Goal: Task Accomplishment & Management: Manage account settings

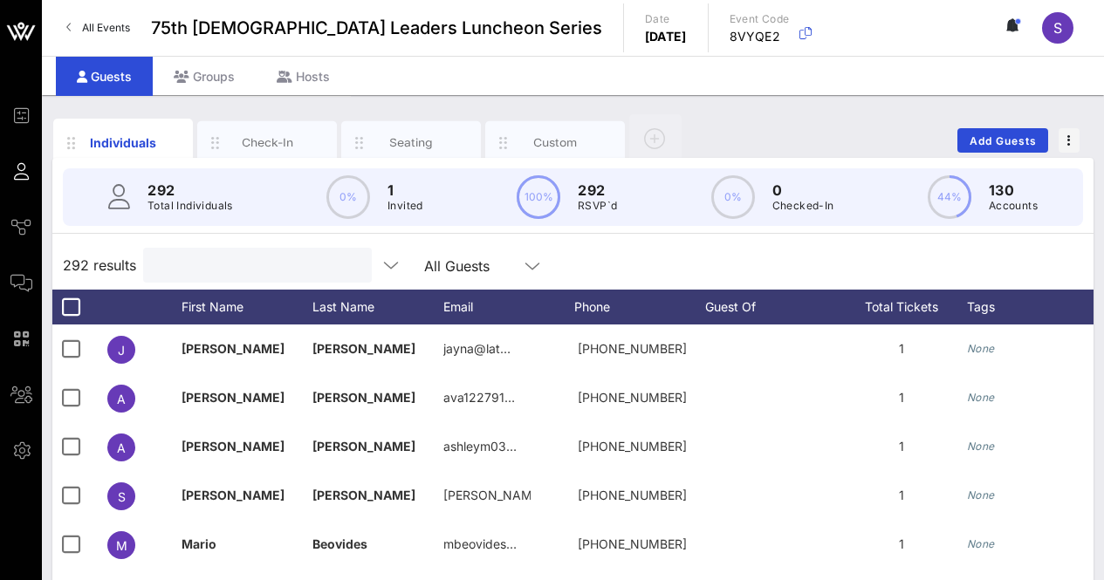
click at [247, 264] on input "text" at bounding box center [256, 265] width 204 height 23
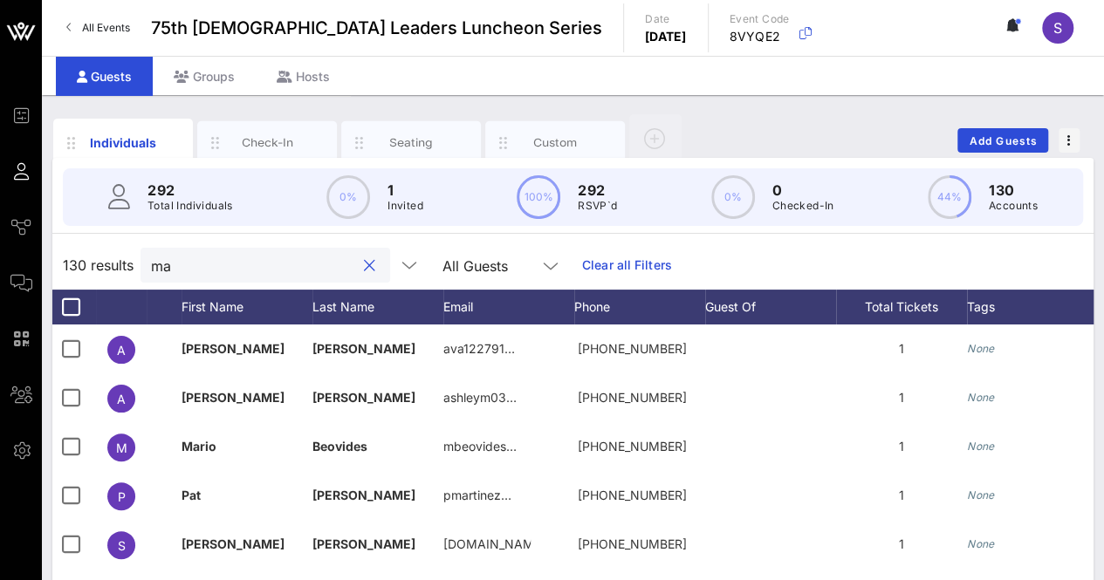
type input "m"
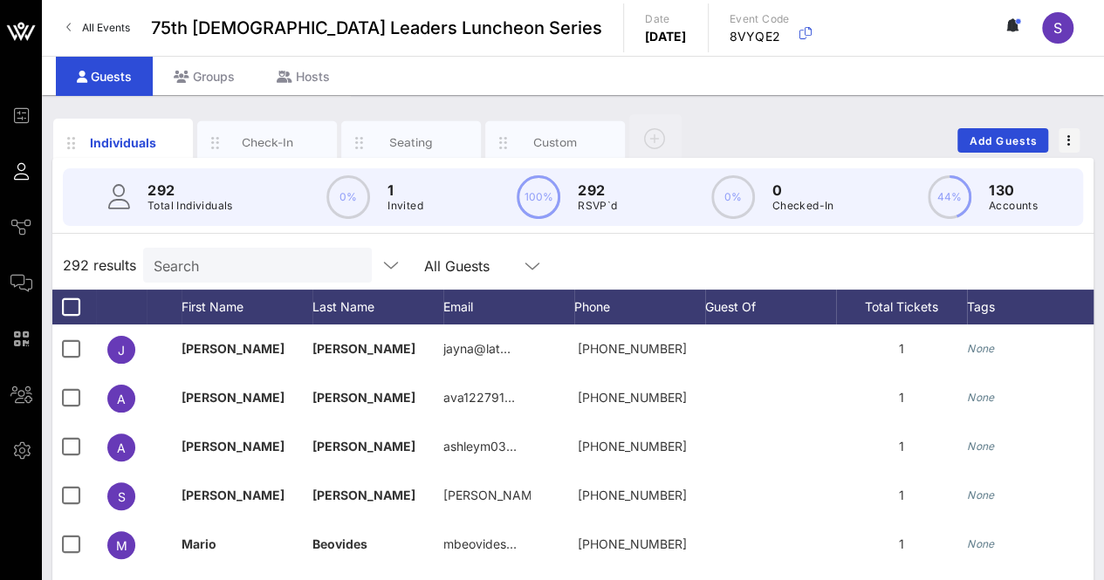
click at [590, 242] on div "292 results Search All Guests" at bounding box center [572, 265] width 1041 height 49
click at [704, 251] on div "292 results Search All Guests" at bounding box center [572, 265] width 1041 height 49
click at [999, 142] on span "Add Guests" at bounding box center [1003, 140] width 69 height 13
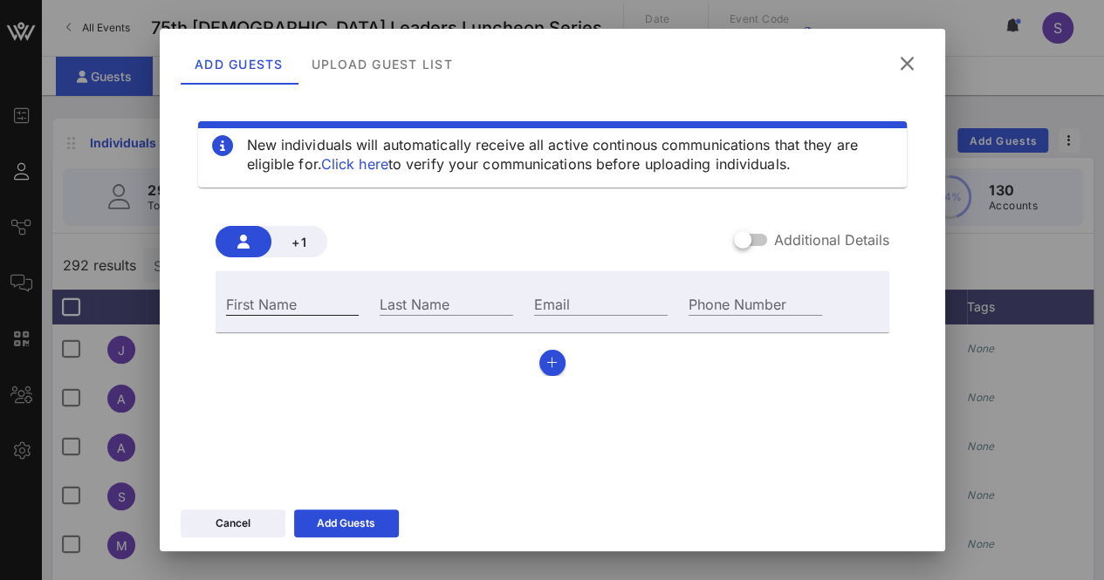
click at [286, 302] on div "First Name" at bounding box center [293, 303] width 134 height 23
type input "Christina"
click at [455, 298] on input "Last Name" at bounding box center [447, 303] width 134 height 23
type input "Morales"
drag, startPoint x: 569, startPoint y: 300, endPoint x: 593, endPoint y: 310, distance: 25.4
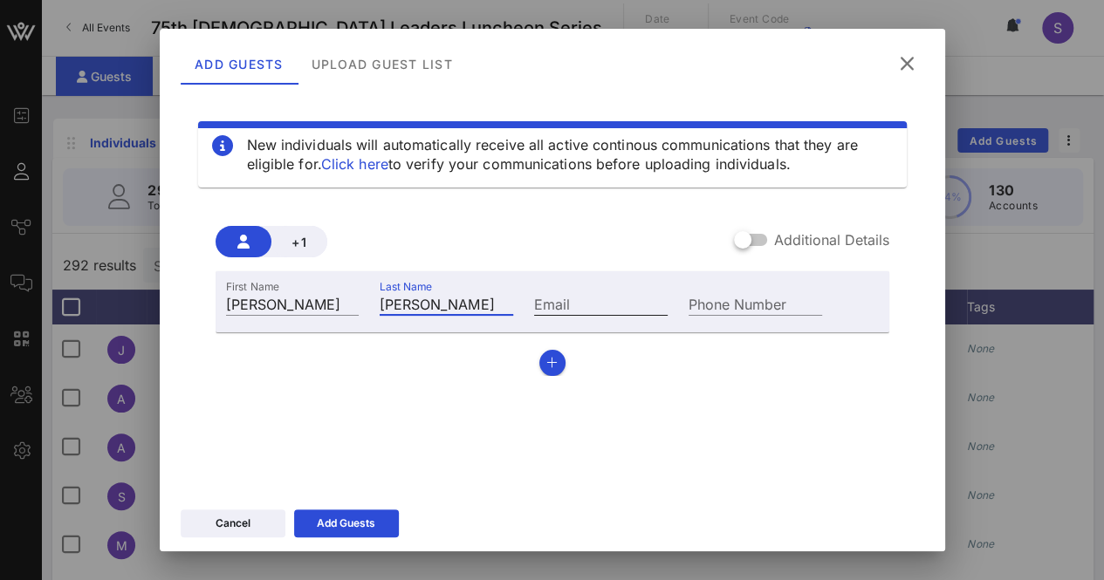
click at [569, 301] on input "Email" at bounding box center [601, 303] width 134 height 23
paste input "Hector.Beltran@house.texas.gov"
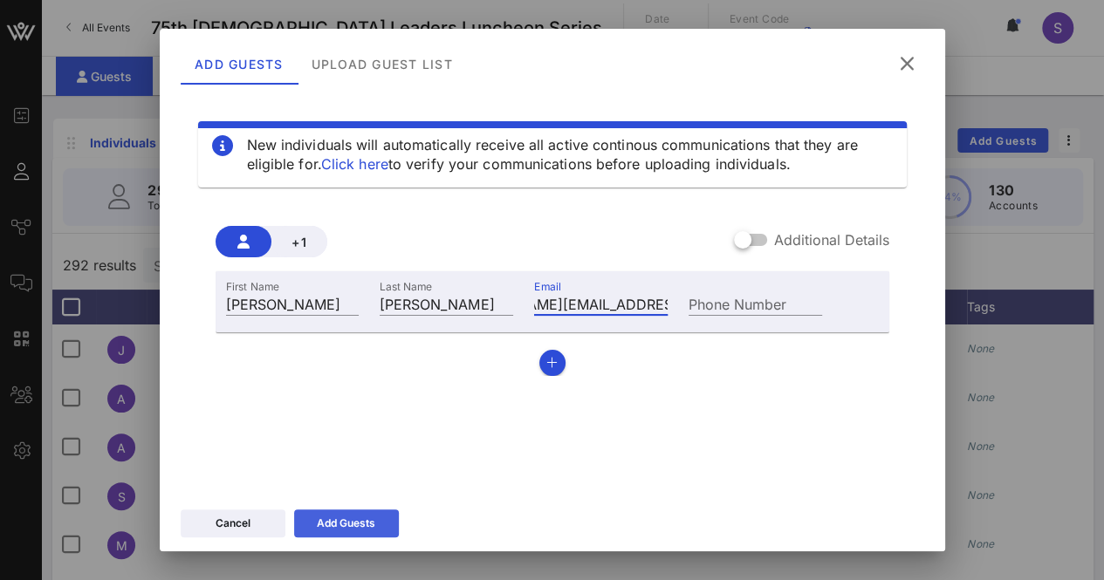
type input "Hector.Beltran@house.texas.gov"
click at [382, 514] on button "Add Guests" at bounding box center [346, 524] width 105 height 28
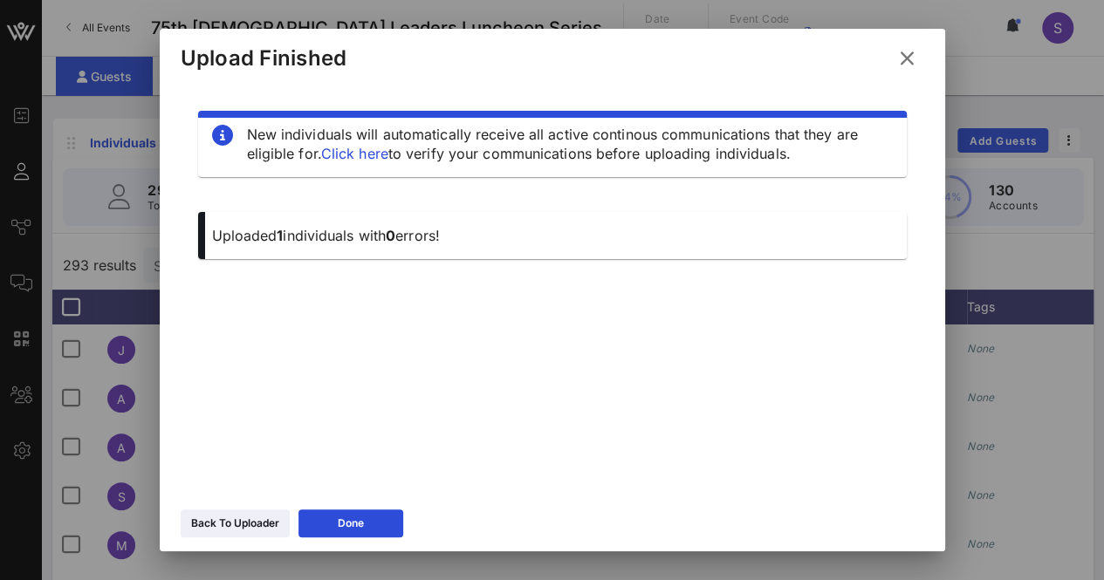
click at [913, 57] on icon at bounding box center [906, 59] width 25 height 24
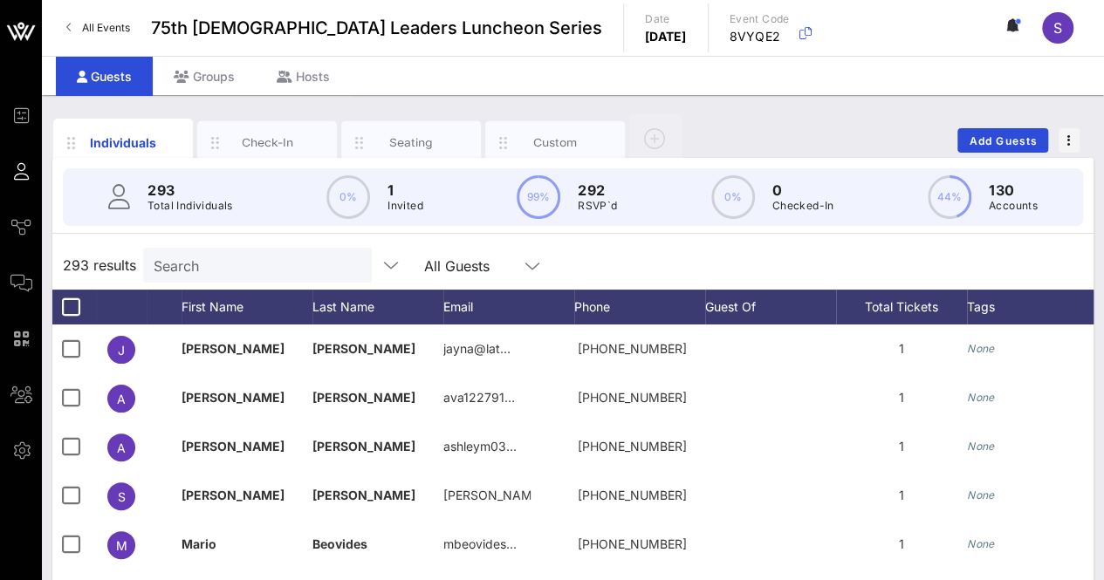
click at [246, 245] on div "293 results Search All Guests" at bounding box center [572, 265] width 1041 height 49
click at [300, 273] on input "Search" at bounding box center [256, 265] width 204 height 23
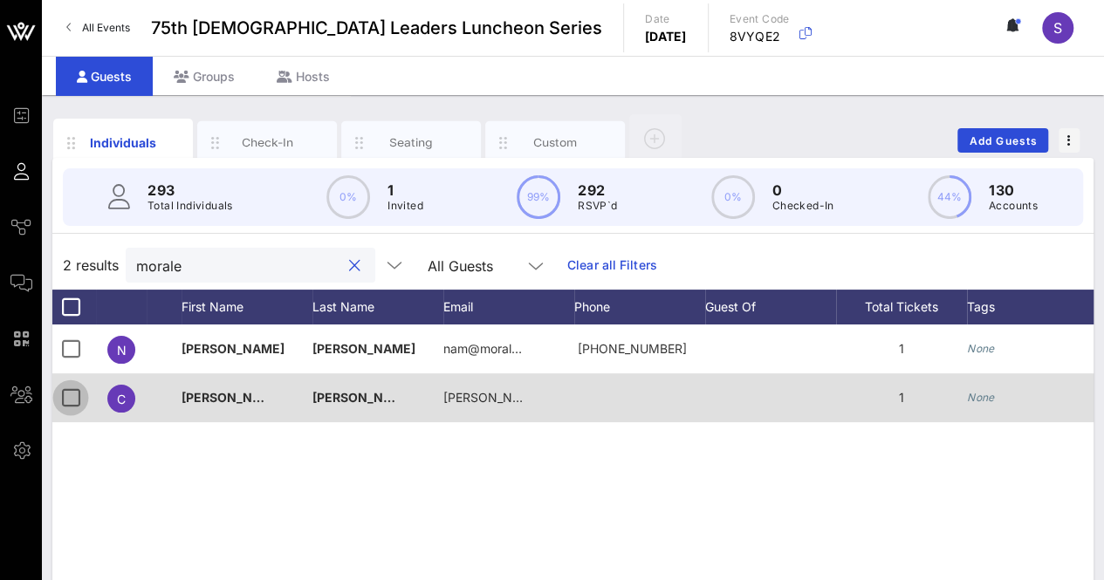
type input "morale"
click at [70, 390] on div at bounding box center [71, 398] width 30 height 30
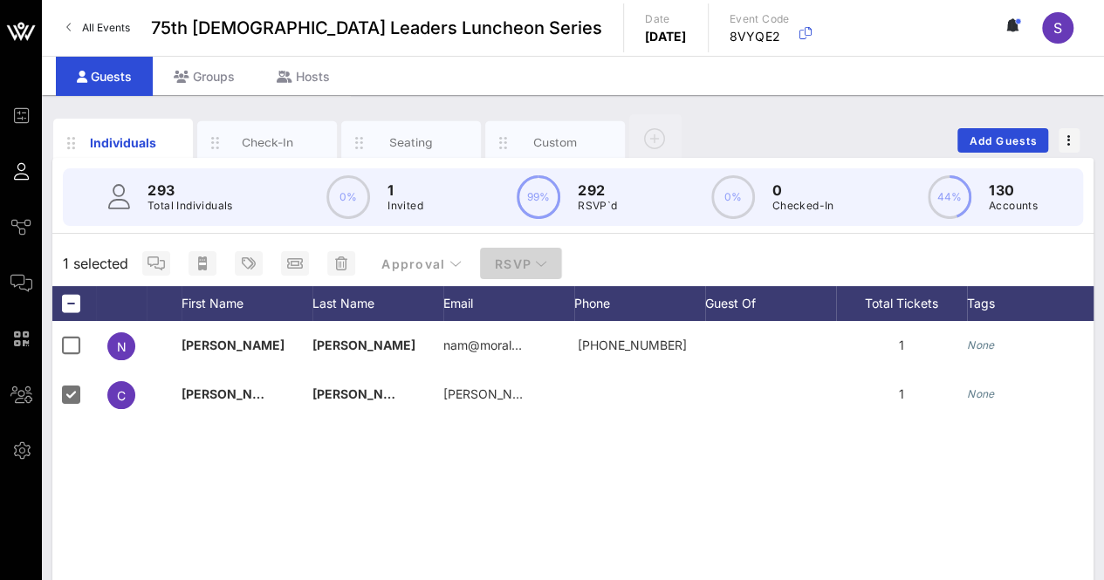
click at [520, 257] on span "RSVP" at bounding box center [521, 264] width 54 height 15
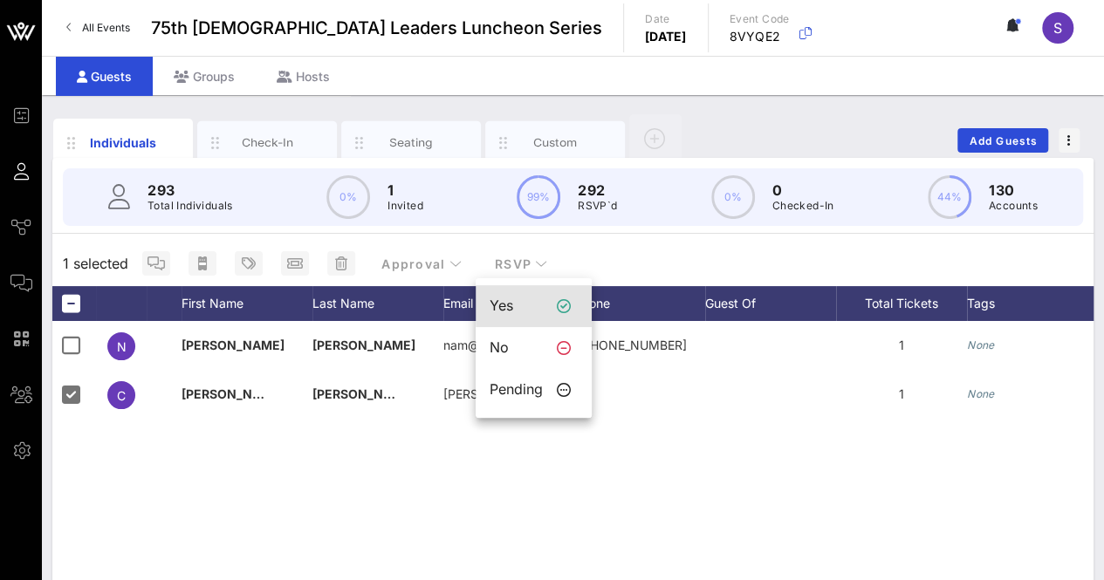
drag, startPoint x: 516, startPoint y: 309, endPoint x: 534, endPoint y: 278, distance: 35.6
click at [516, 307] on div "Yes" at bounding box center [516, 306] width 53 height 17
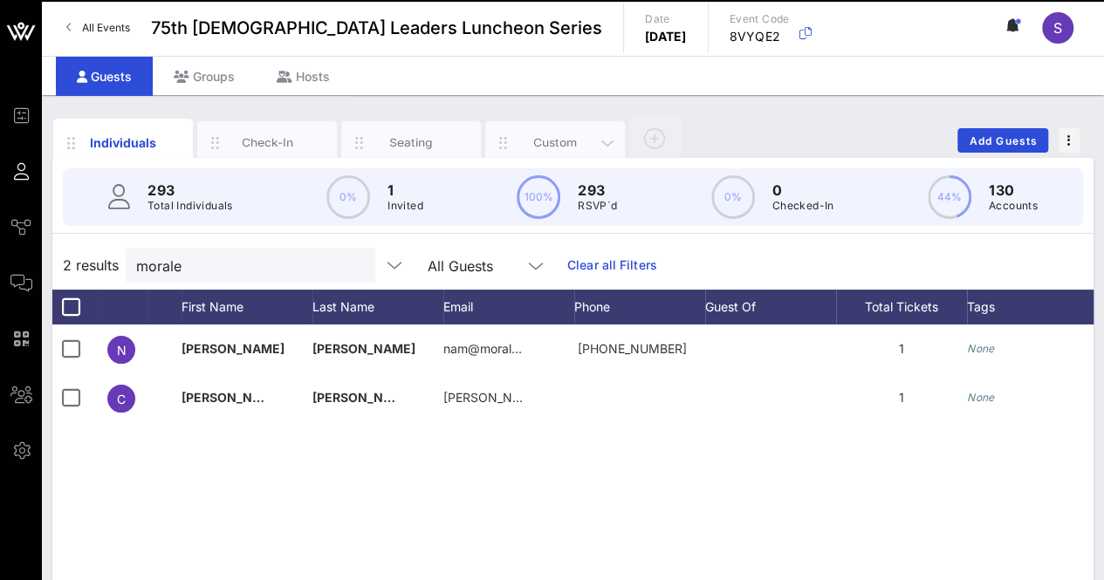
click at [555, 132] on div "Custom" at bounding box center [555, 143] width 140 height 44
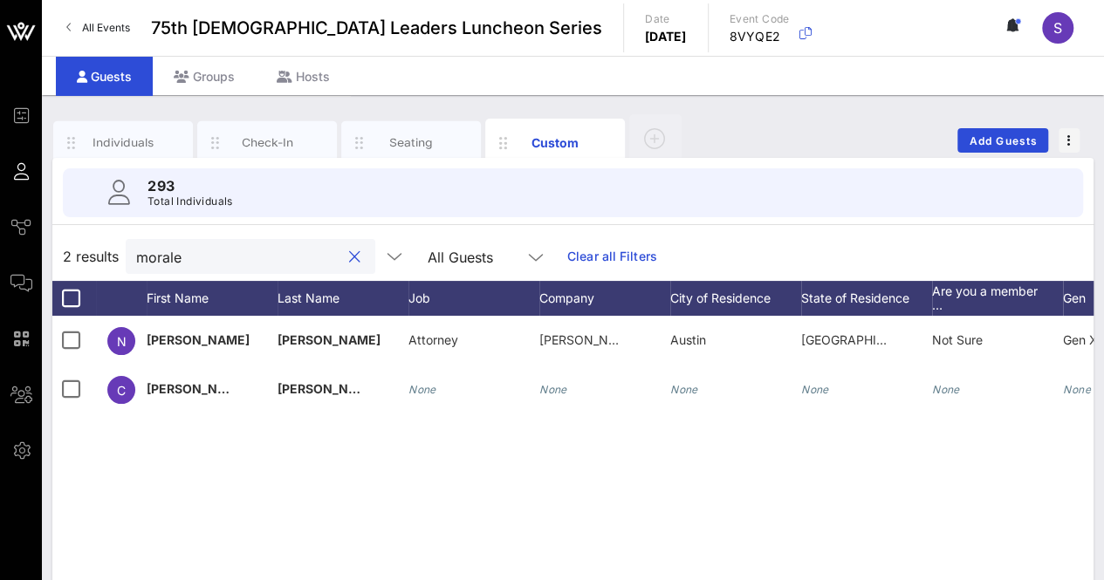
click at [257, 247] on input "morale" at bounding box center [238, 256] width 204 height 23
click at [257, 246] on input "morale" at bounding box center [238, 256] width 204 height 23
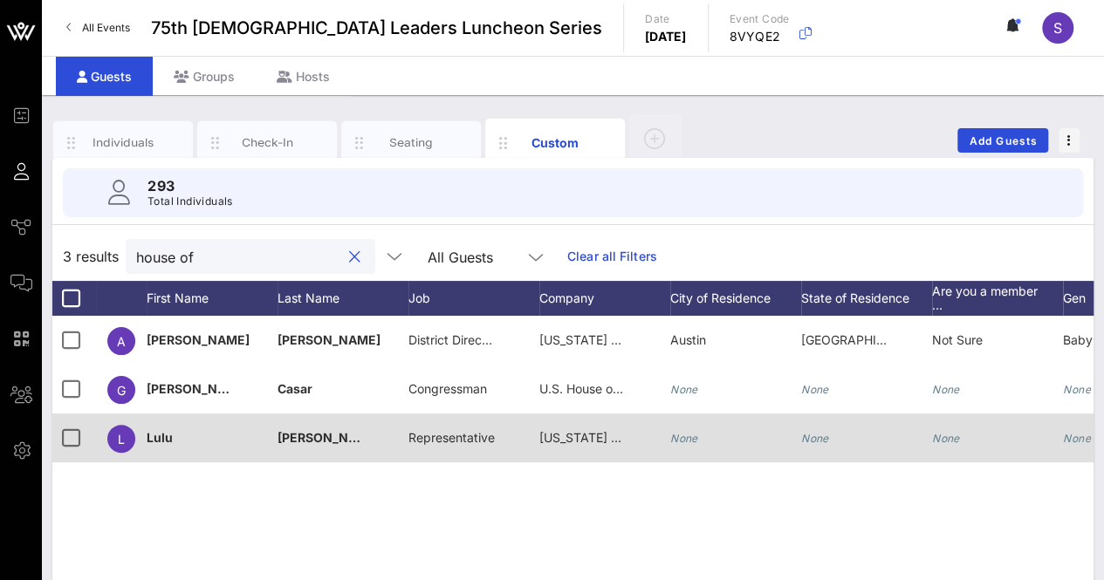
click at [571, 439] on span "Texas House of Representatives" at bounding box center [648, 437] width 218 height 15
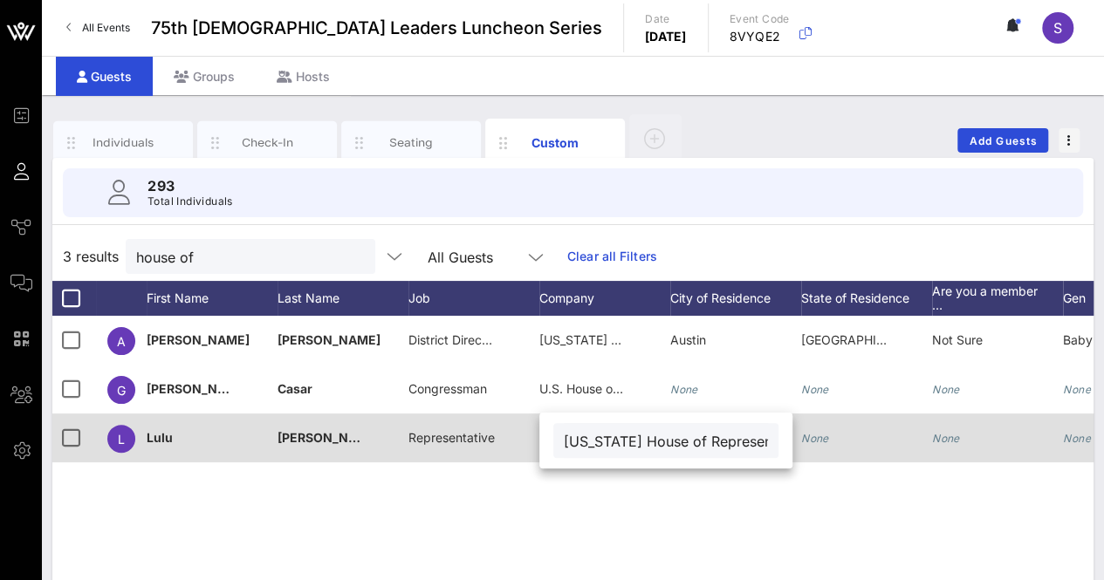
scroll to position [0, 28]
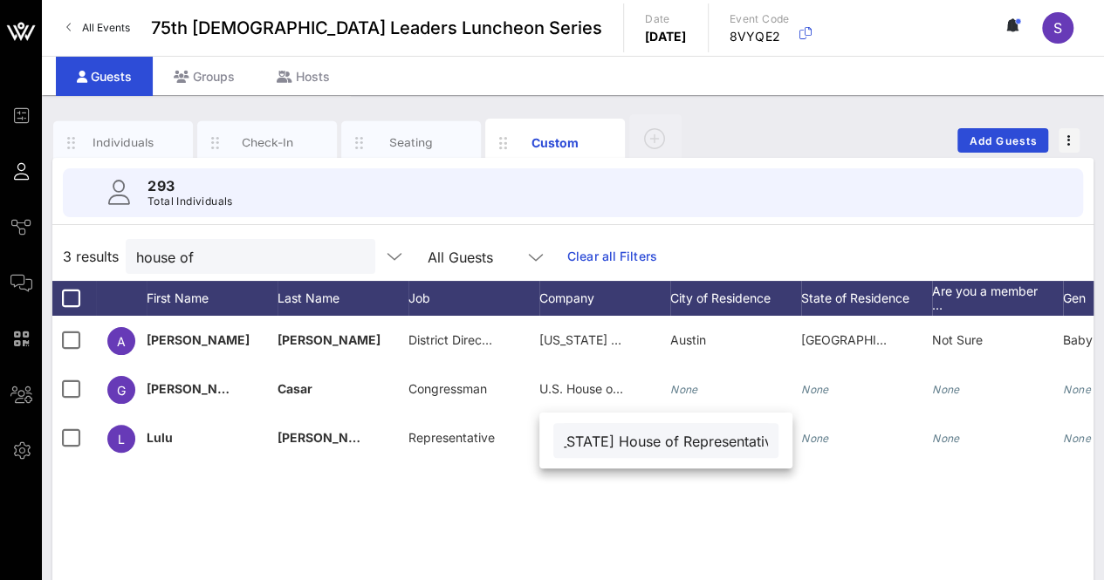
click at [573, 437] on input "Texas House of Representatives" at bounding box center [666, 440] width 204 height 23
click at [218, 254] on input "house of" at bounding box center [238, 256] width 204 height 23
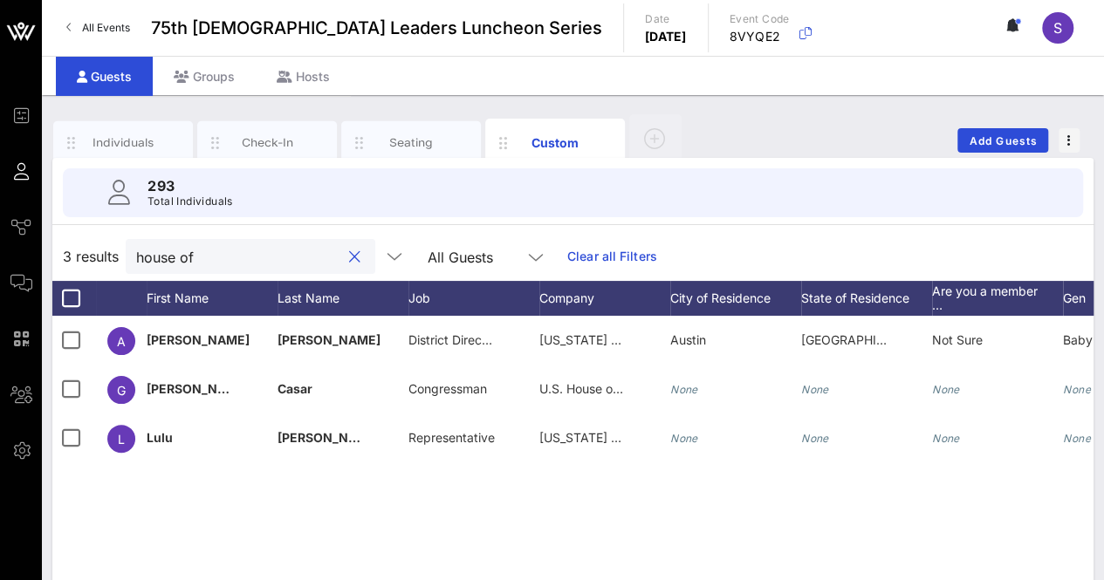
click at [218, 254] on input "house of" at bounding box center [238, 256] width 204 height 23
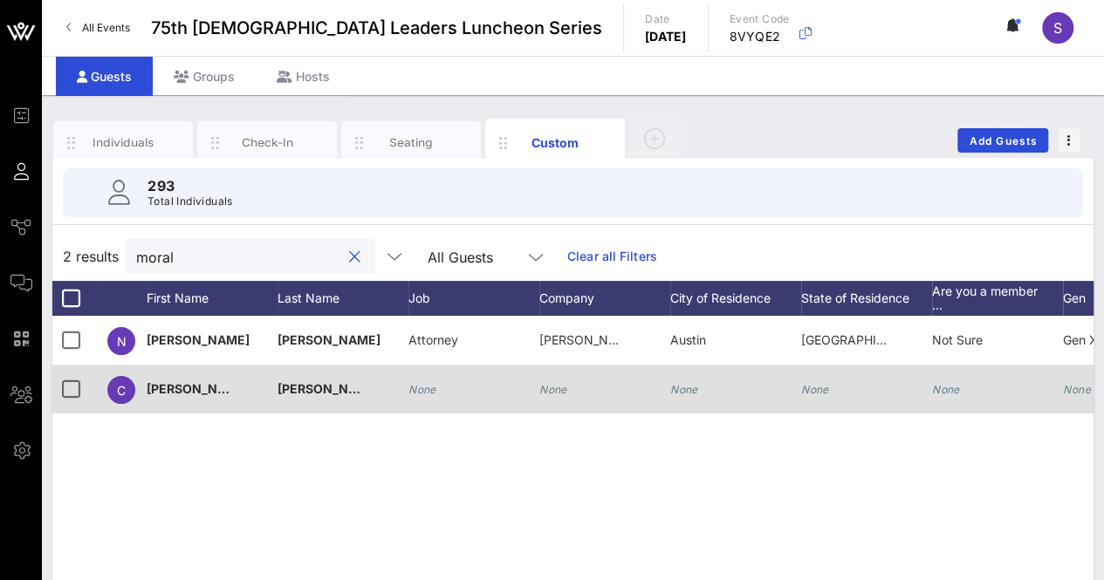
type input "moral"
click at [552, 390] on icon "None" at bounding box center [553, 389] width 28 height 13
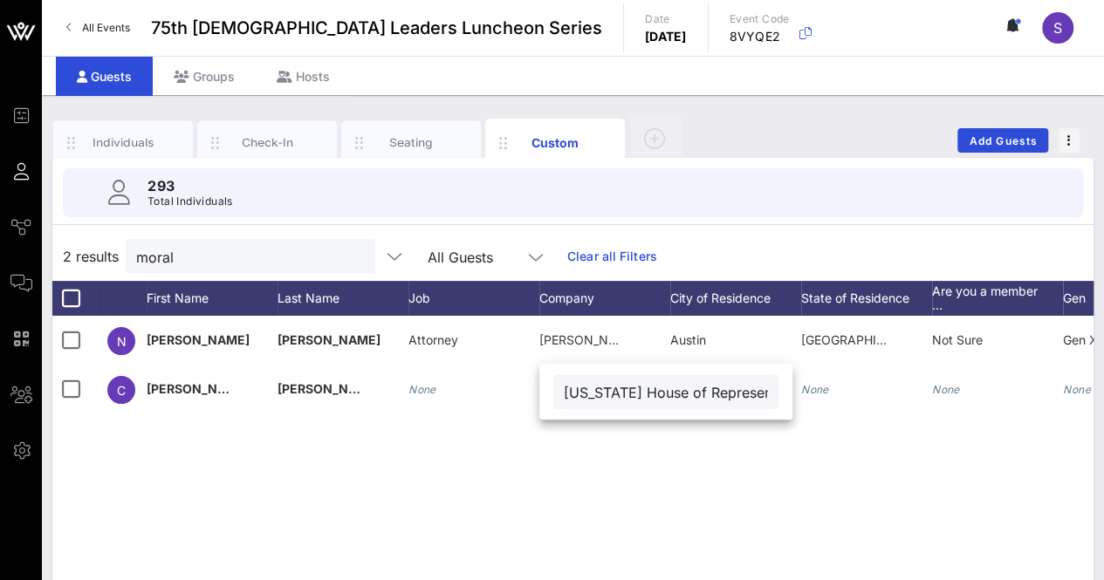
scroll to position [0, 28]
type input "Texas House of Representatives"
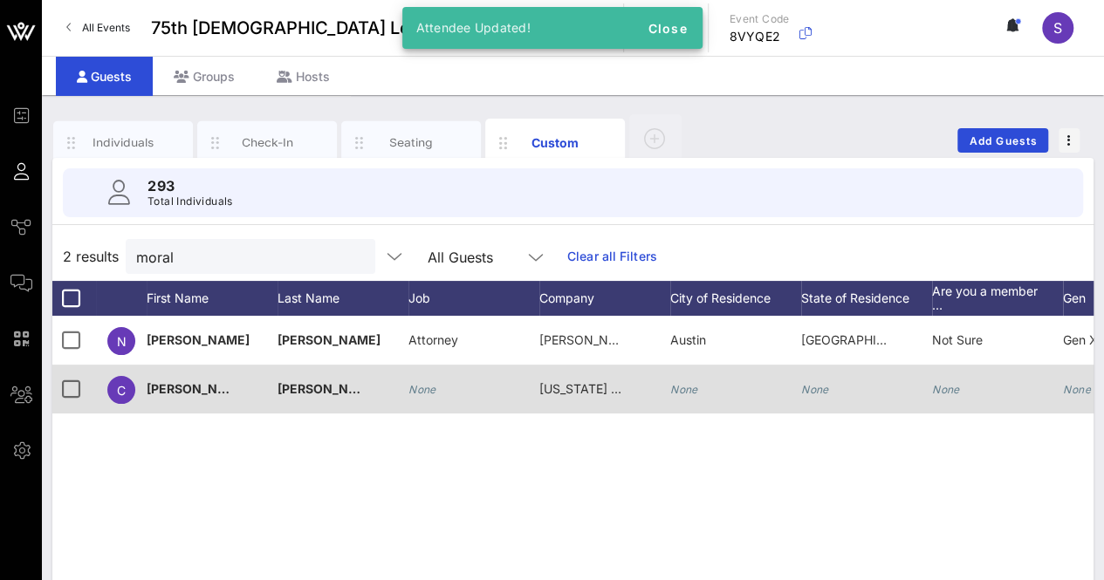
click at [431, 386] on icon "None" at bounding box center [423, 389] width 28 height 13
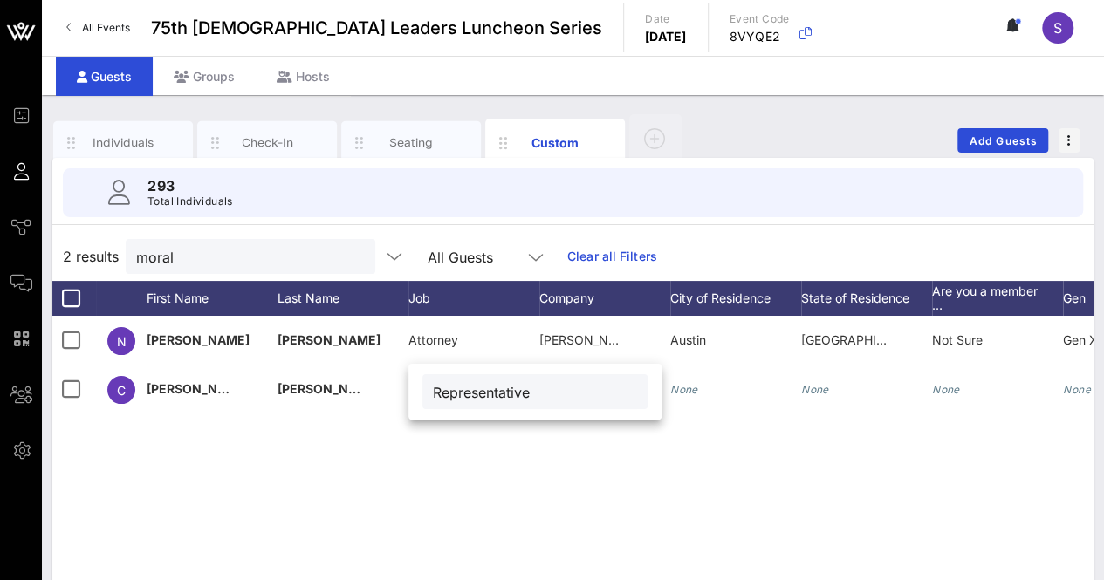
type input "Representative"
click at [349, 253] on button "clear icon" at bounding box center [354, 257] width 11 height 17
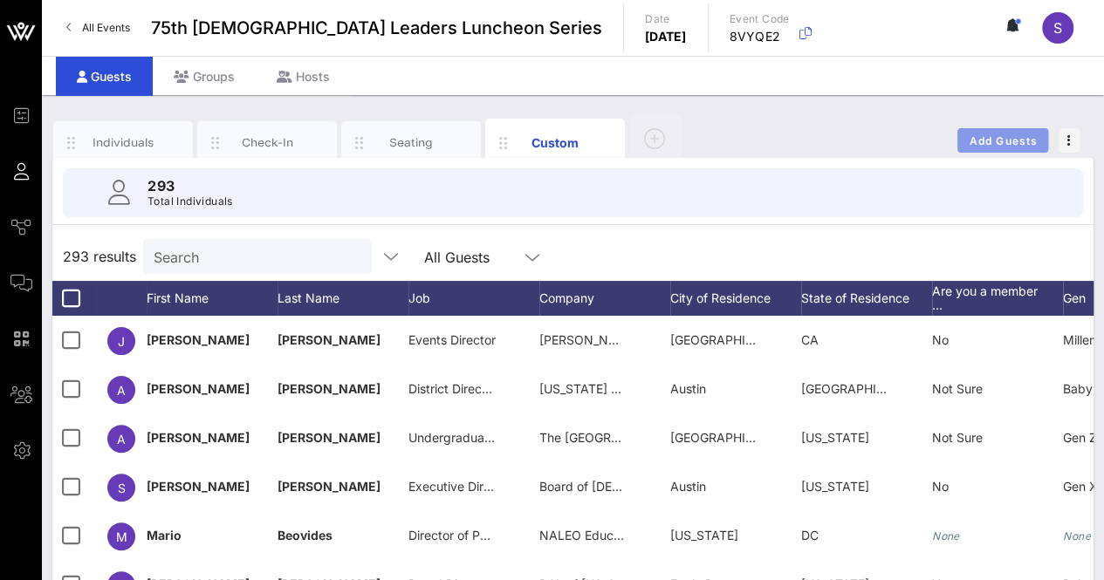
click at [988, 141] on span "Add Guests" at bounding box center [1003, 140] width 69 height 13
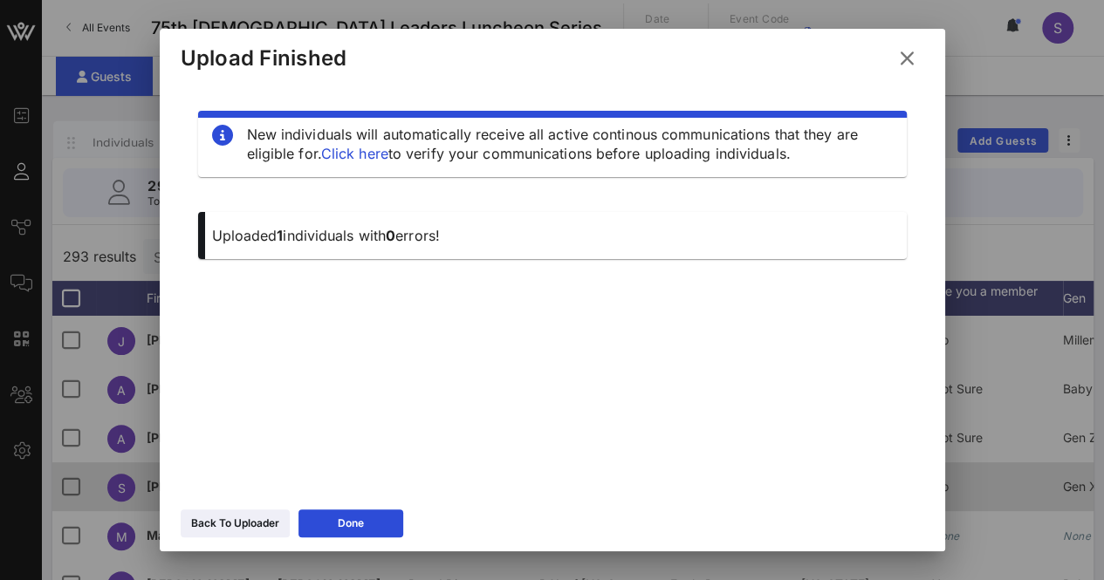
drag, startPoint x: 339, startPoint y: 518, endPoint x: 418, endPoint y: 476, distance: 89.8
click at [340, 518] on div "Done" at bounding box center [351, 523] width 26 height 17
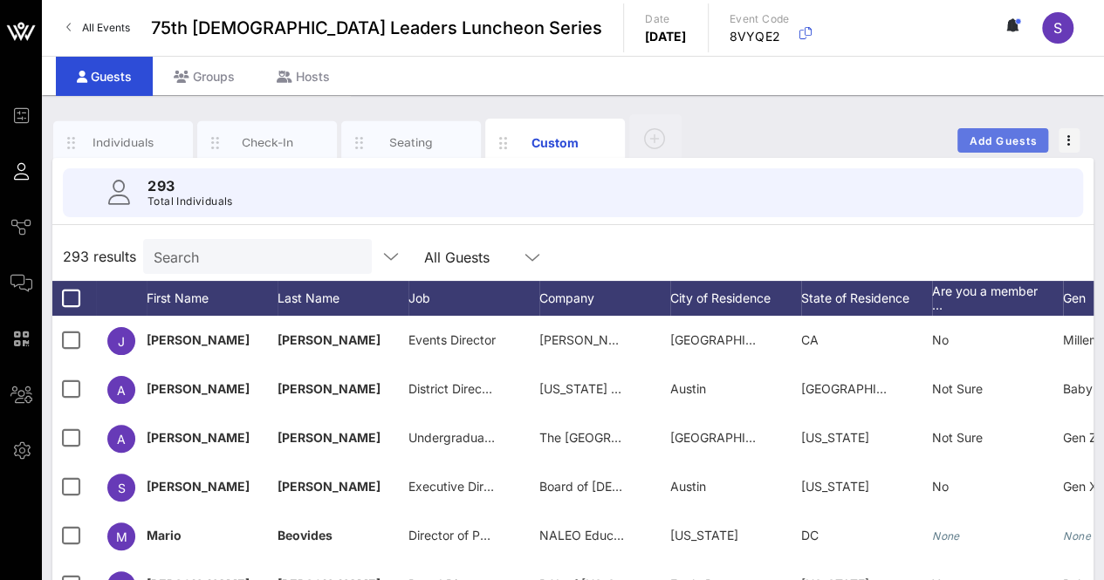
click at [1024, 135] on span "Add Guests" at bounding box center [1003, 140] width 69 height 13
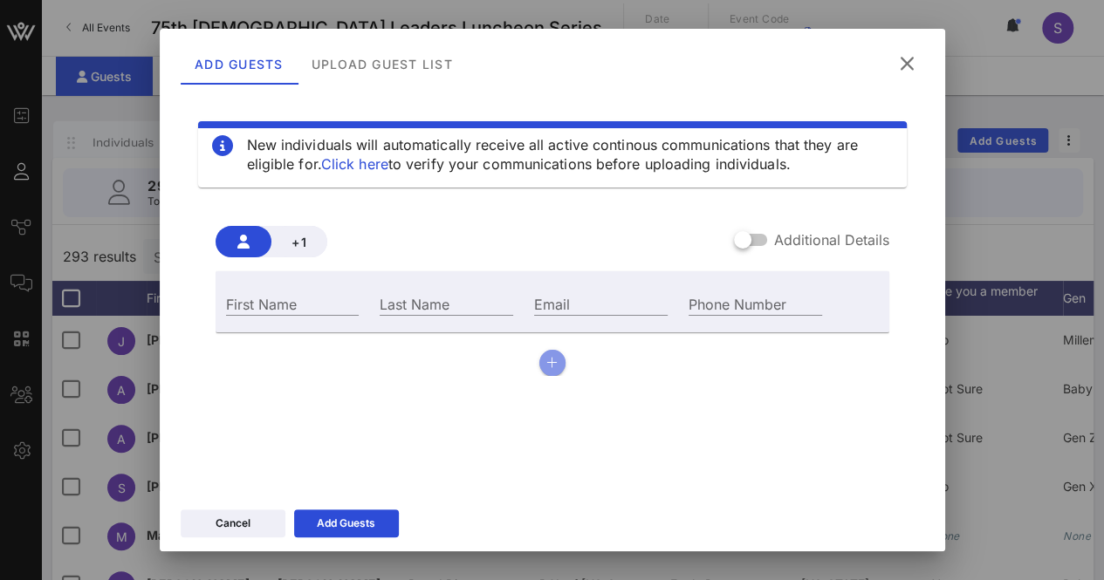
click at [539, 366] on button "button" at bounding box center [552, 363] width 26 height 26
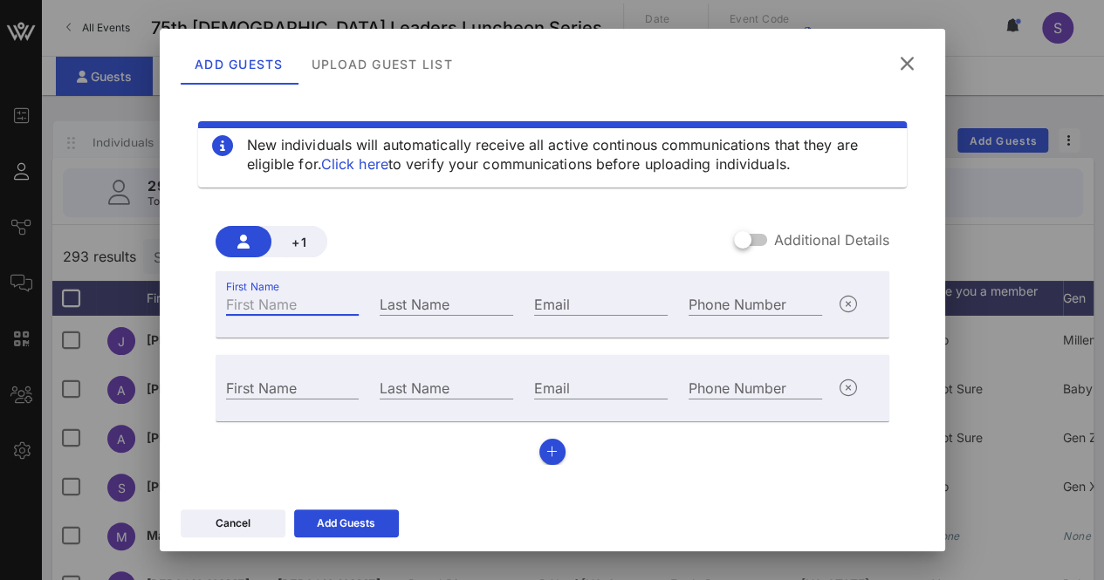
click at [322, 306] on input "First Name" at bounding box center [293, 303] width 134 height 23
type input "Destiny"
click at [463, 301] on input "Last Name" at bounding box center [447, 303] width 134 height 23
type input "Monroe"
click at [288, 384] on input "First Name" at bounding box center [293, 387] width 134 height 23
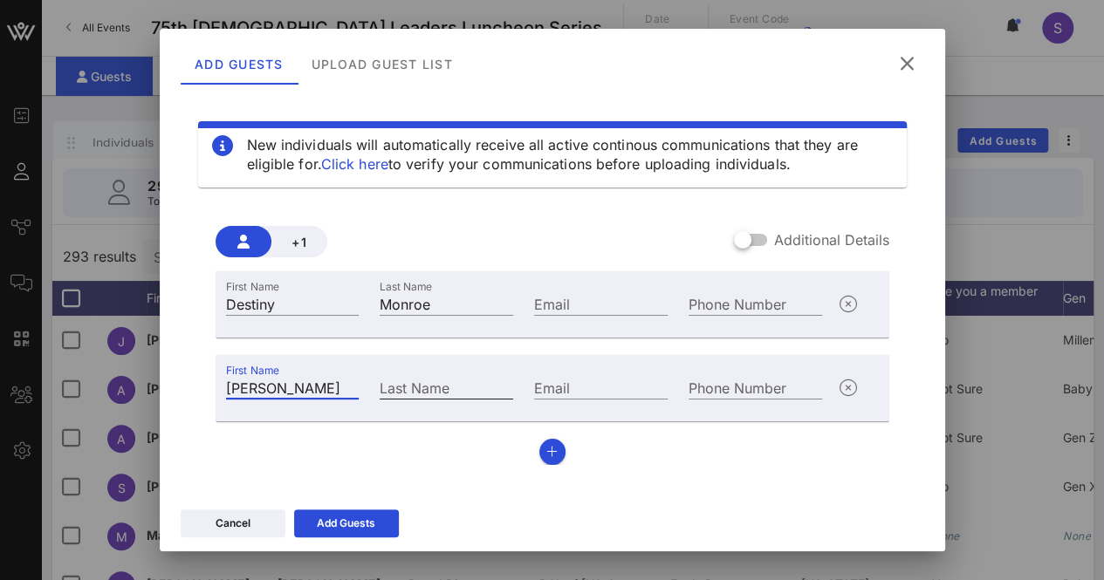
type input "Kimberly"
click at [468, 378] on input "Last Name" at bounding box center [447, 387] width 134 height 23
type input "Baker"
click at [548, 450] on icon "button" at bounding box center [551, 452] width 11 height 12
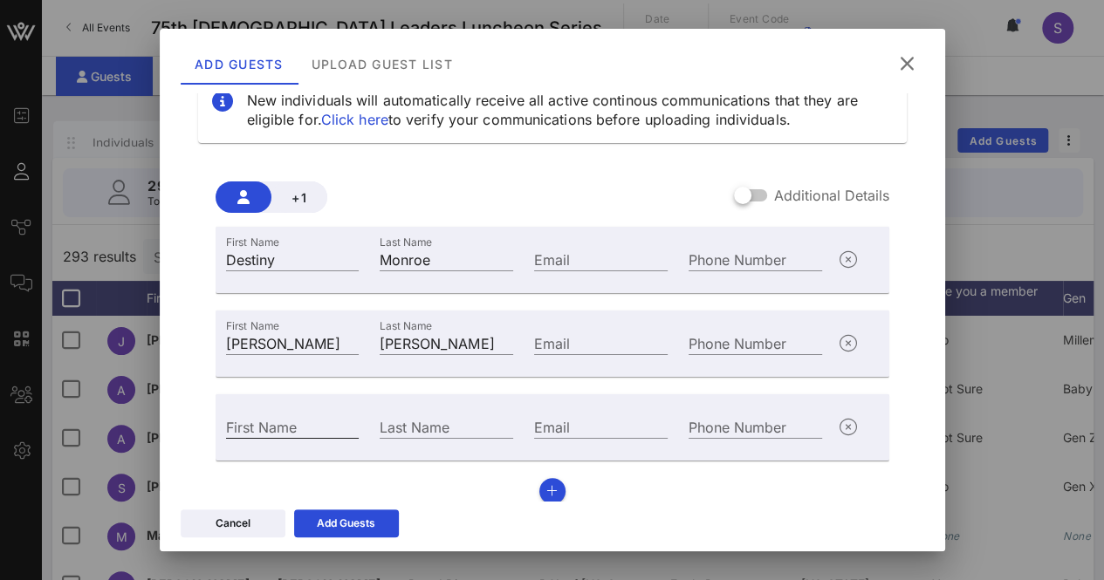
scroll to position [62, 0]
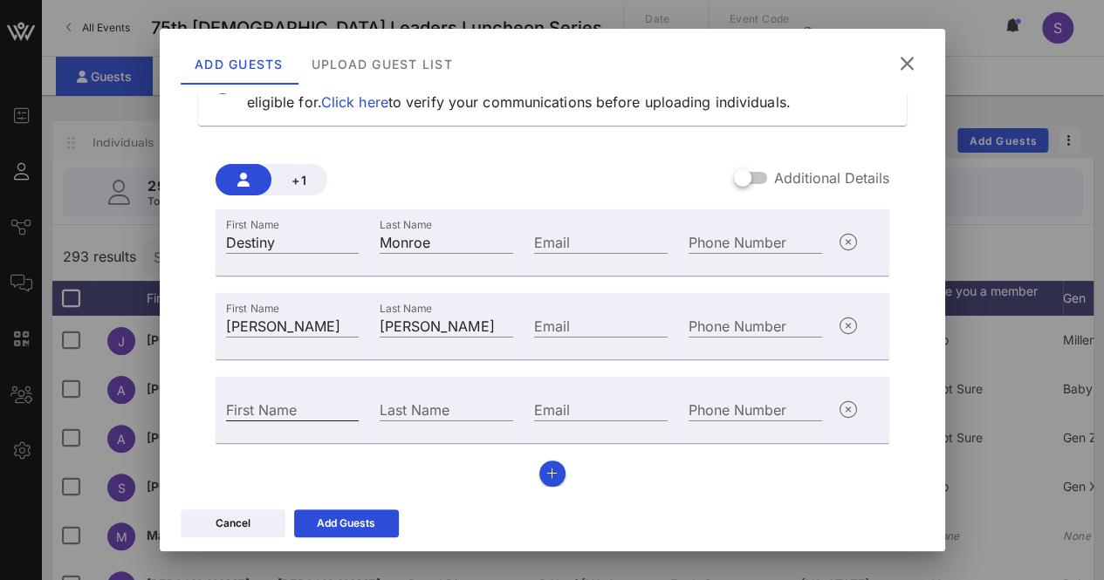
drag, startPoint x: 300, startPoint y: 408, endPoint x: 304, endPoint y: 416, distance: 9.4
click at [300, 408] on input "First Name" at bounding box center [293, 409] width 134 height 23
type input "Mark"
click at [433, 412] on input "Last Name" at bounding box center [447, 409] width 134 height 23
type input "Madrid"
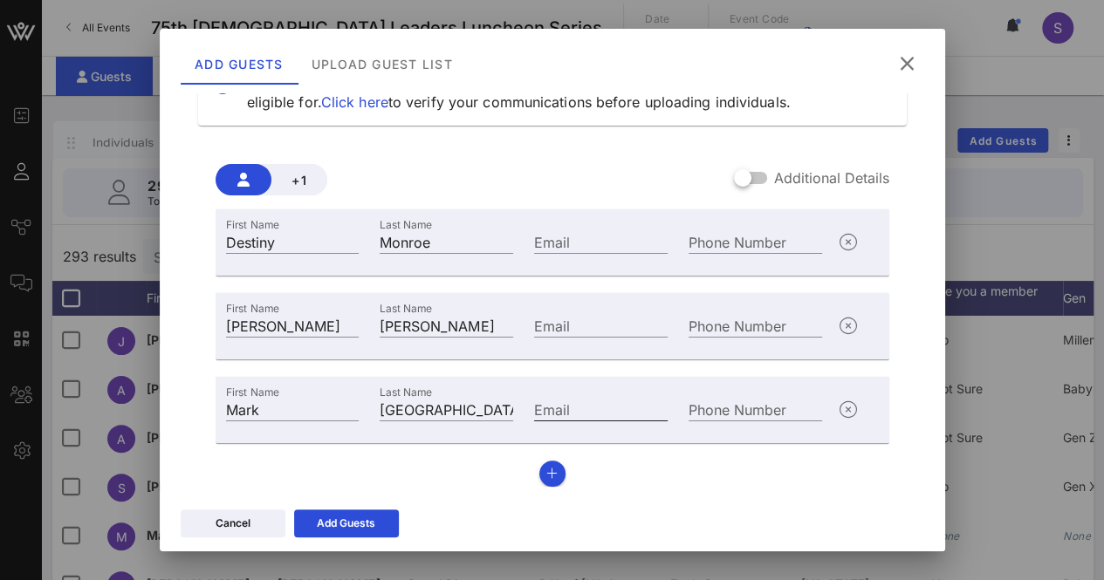
click at [616, 405] on input "Email" at bounding box center [601, 409] width 134 height 23
paste input "mark@marklmadrid.com."
type input "mark@marklmadrid.com"
click at [346, 518] on icon at bounding box center [346, 523] width 13 height 11
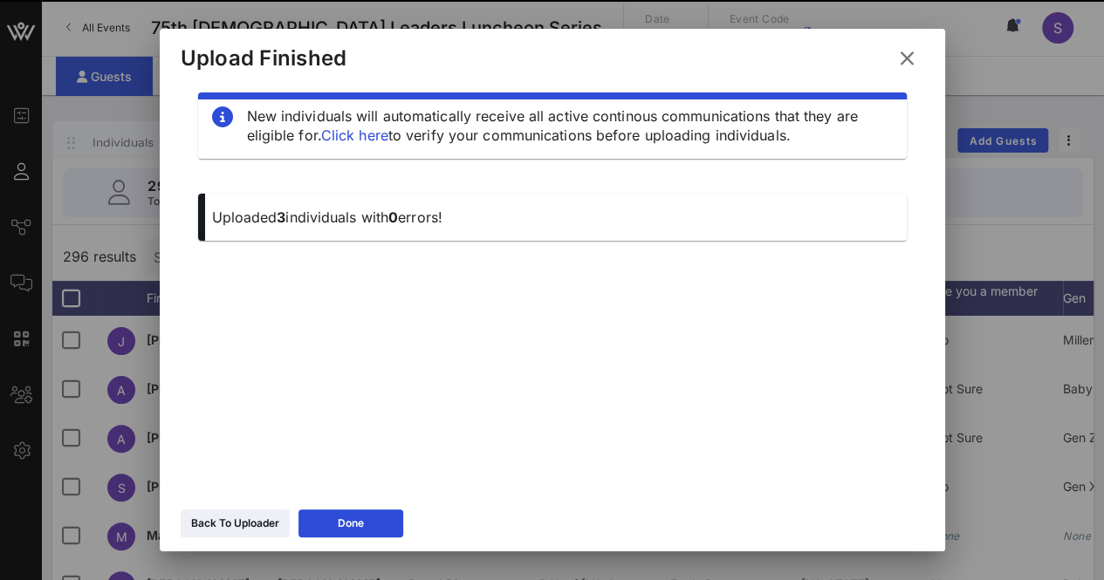
scroll to position [18, 0]
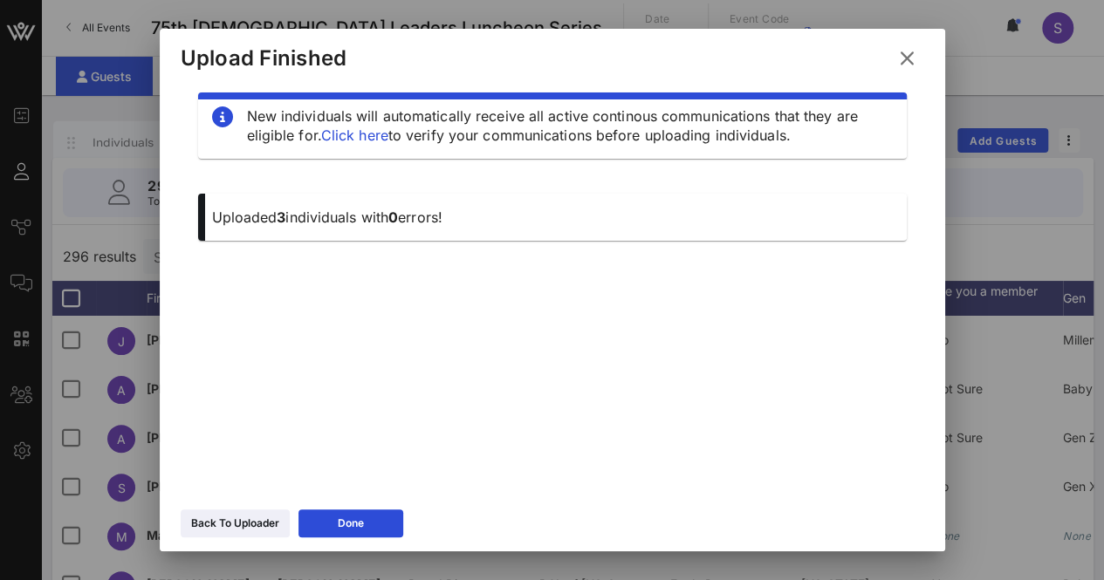
click at [904, 56] on icon at bounding box center [906, 59] width 31 height 31
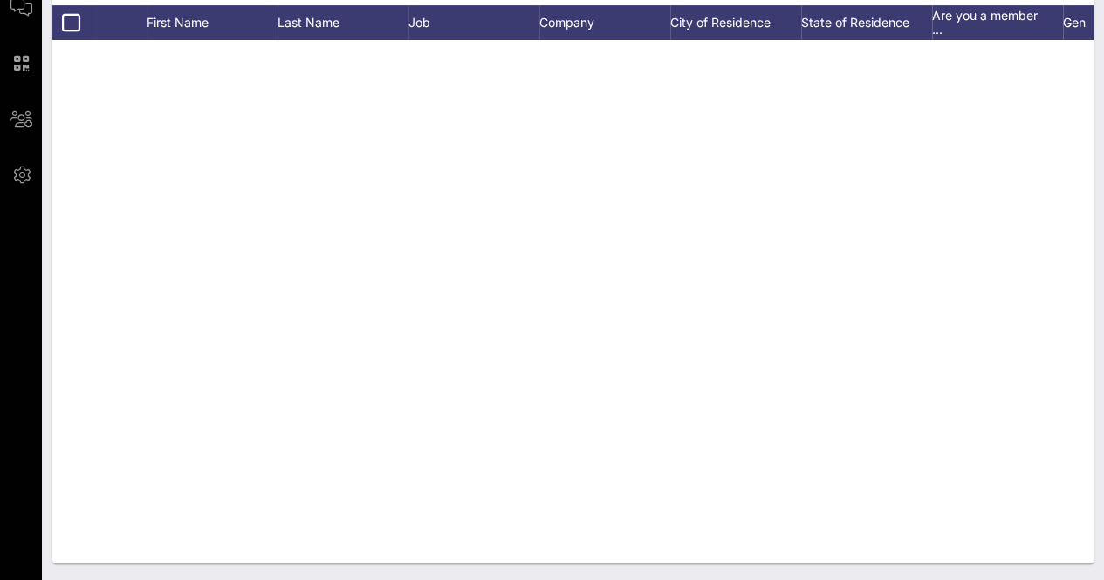
scroll to position [13958, 0]
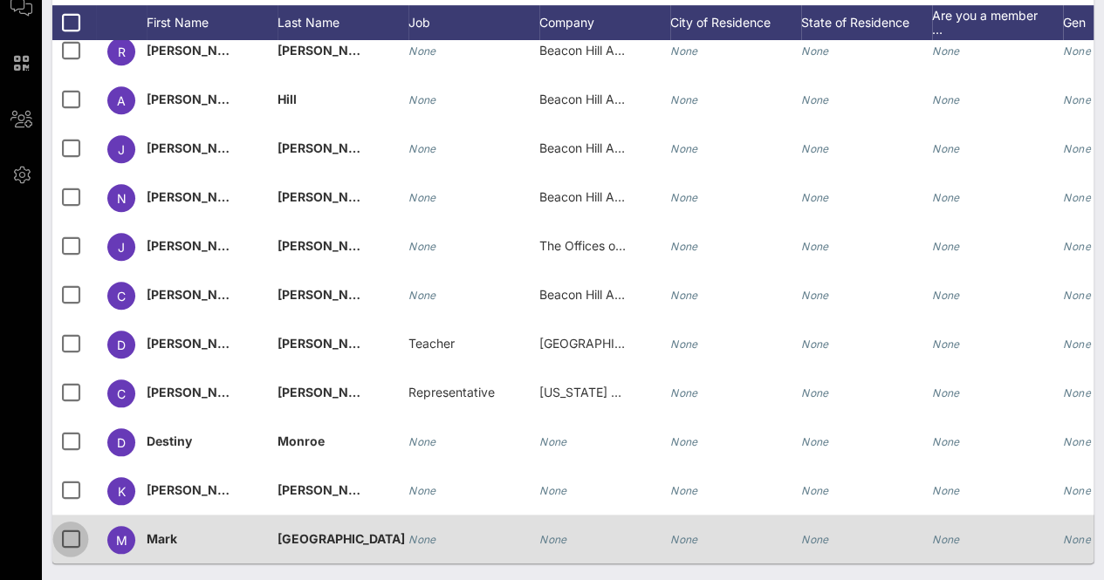
click at [76, 525] on div at bounding box center [71, 540] width 30 height 30
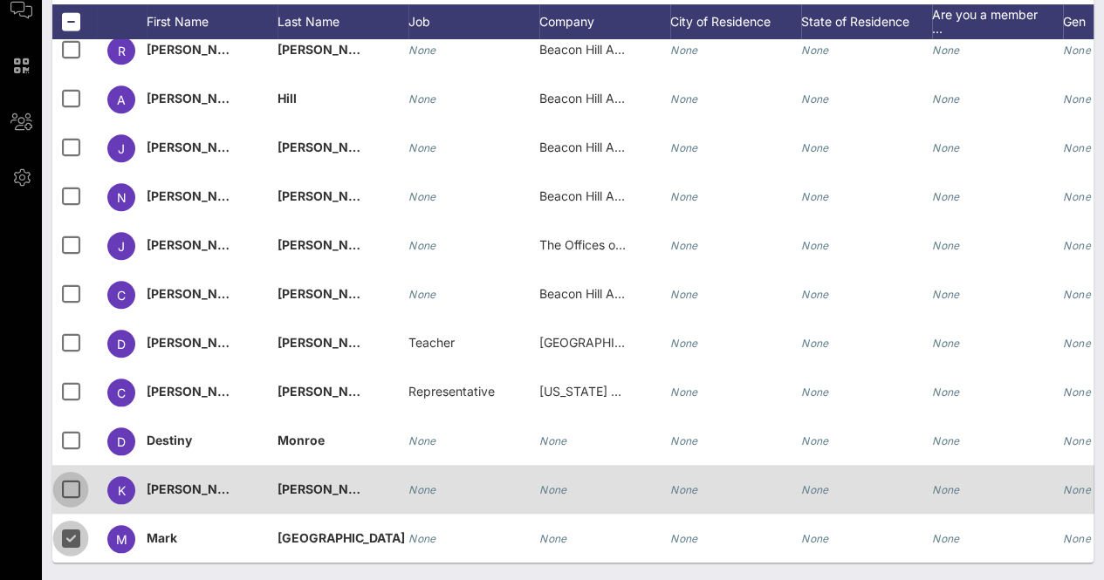
scroll to position [272, 0]
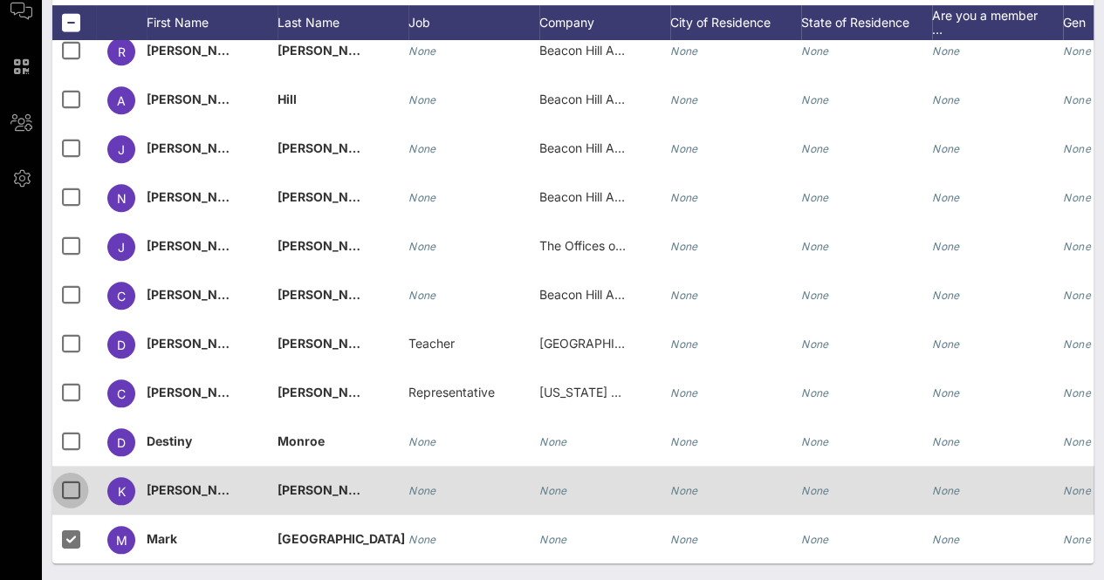
click at [69, 477] on div at bounding box center [71, 491] width 30 height 30
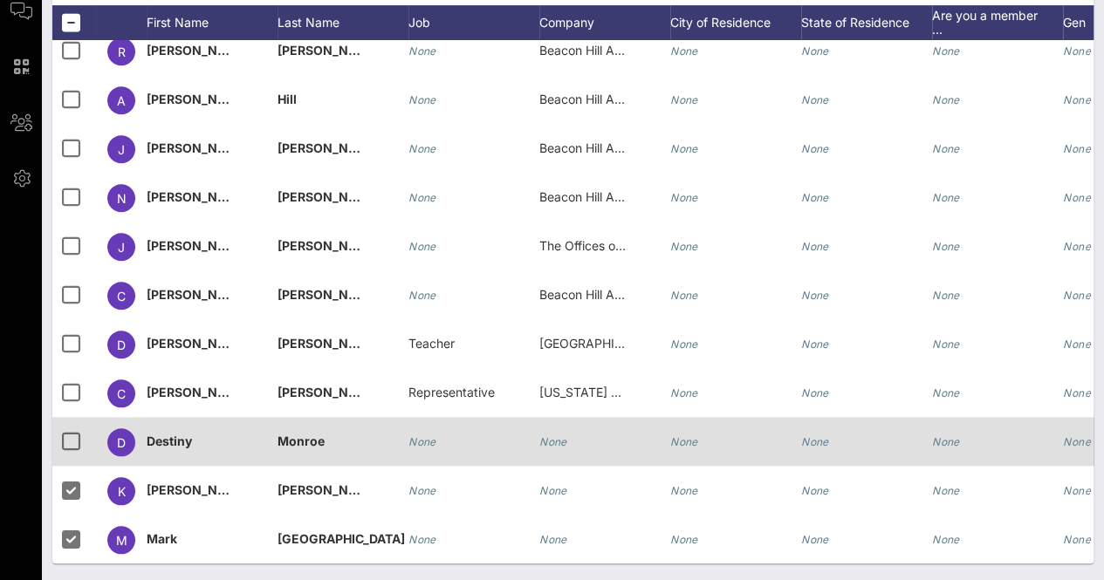
click at [64, 417] on div at bounding box center [74, 441] width 44 height 49
click at [64, 427] on div at bounding box center [71, 442] width 30 height 30
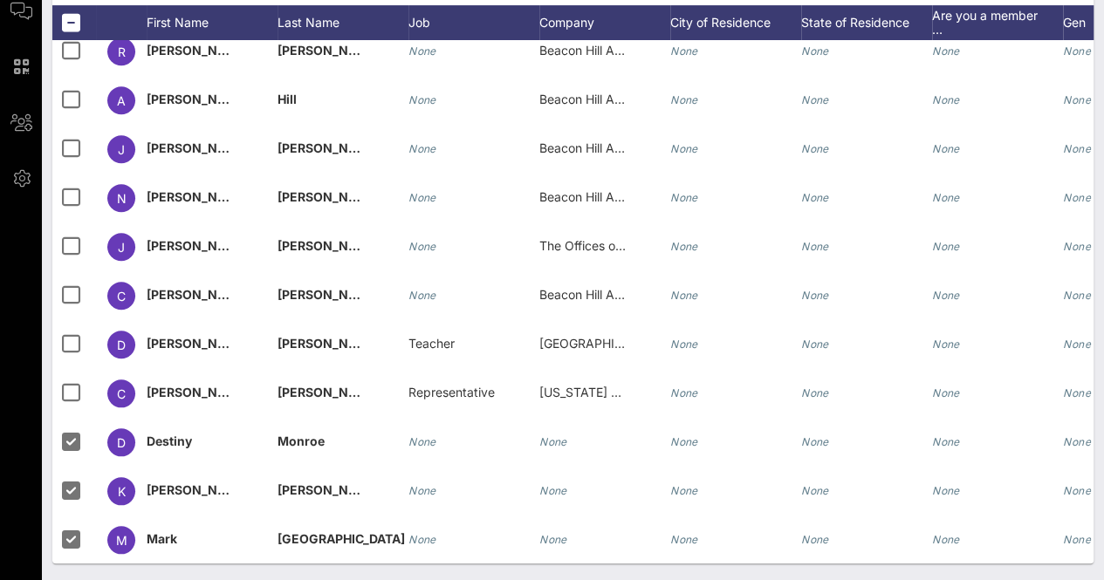
scroll to position [211, 0]
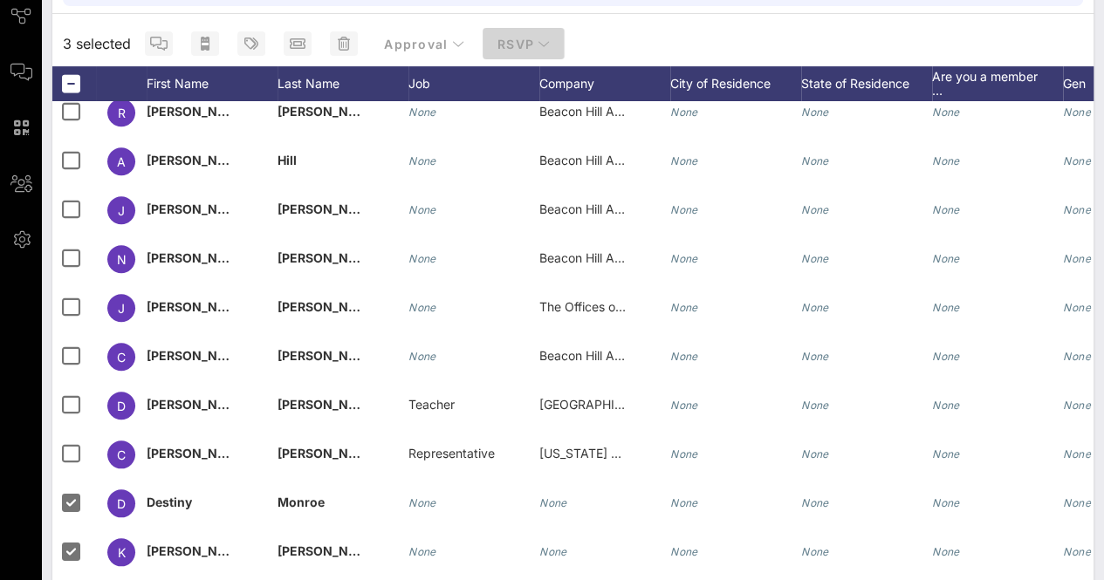
click at [522, 45] on span "RSVP" at bounding box center [524, 44] width 54 height 15
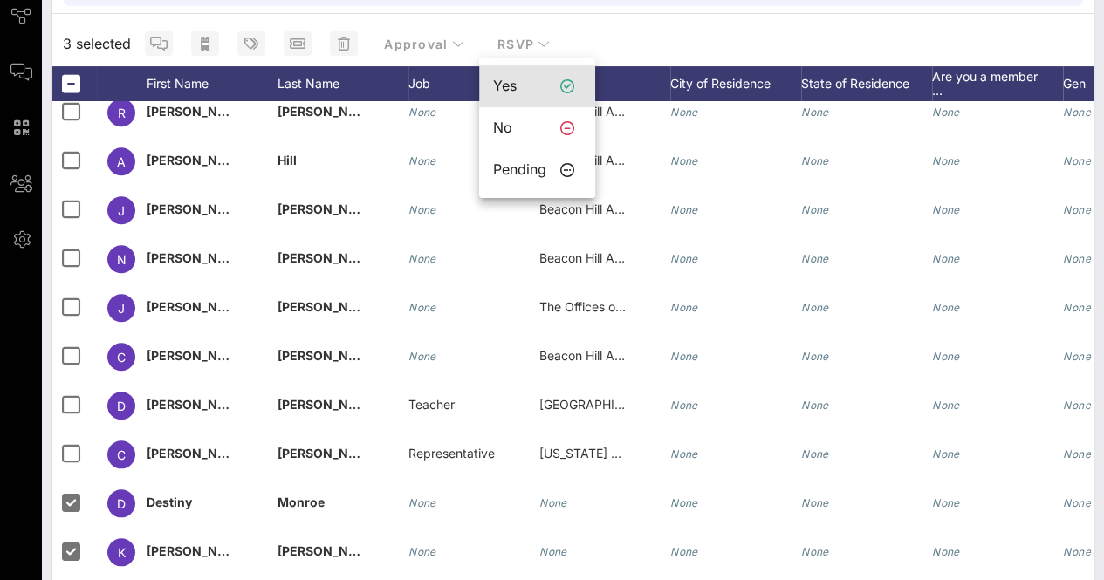
click at [487, 94] on div "Yes" at bounding box center [537, 86] width 116 height 42
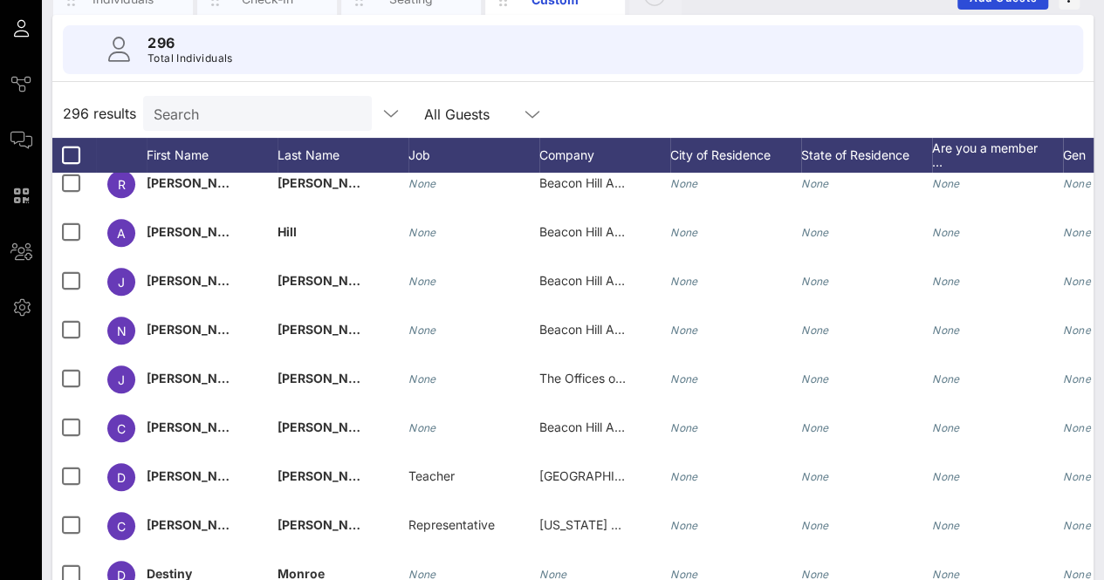
scroll to position [276, 0]
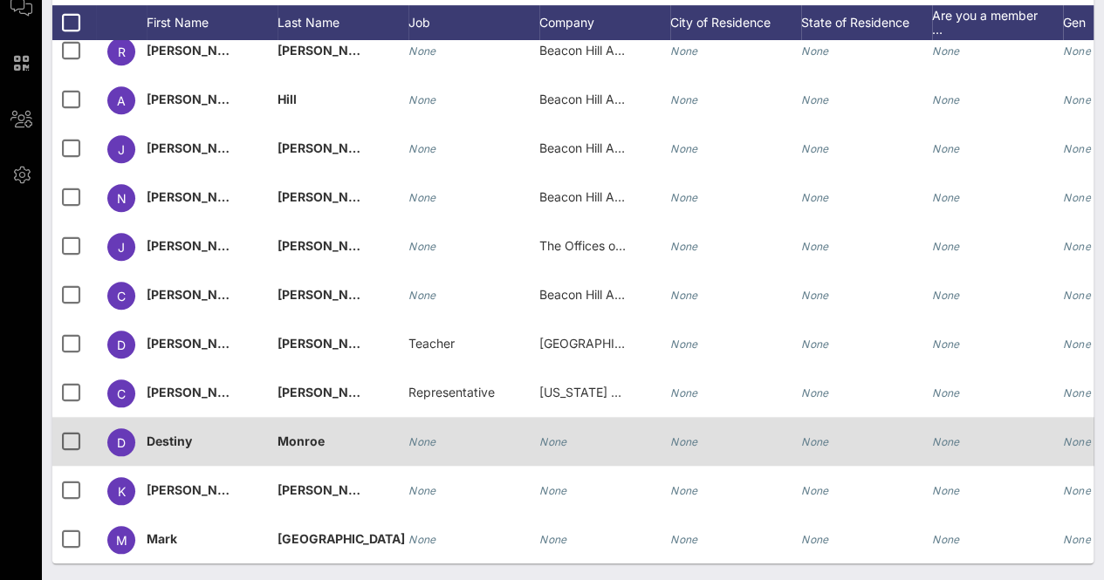
click at [536, 422] on div "None" at bounding box center [474, 451] width 131 height 69
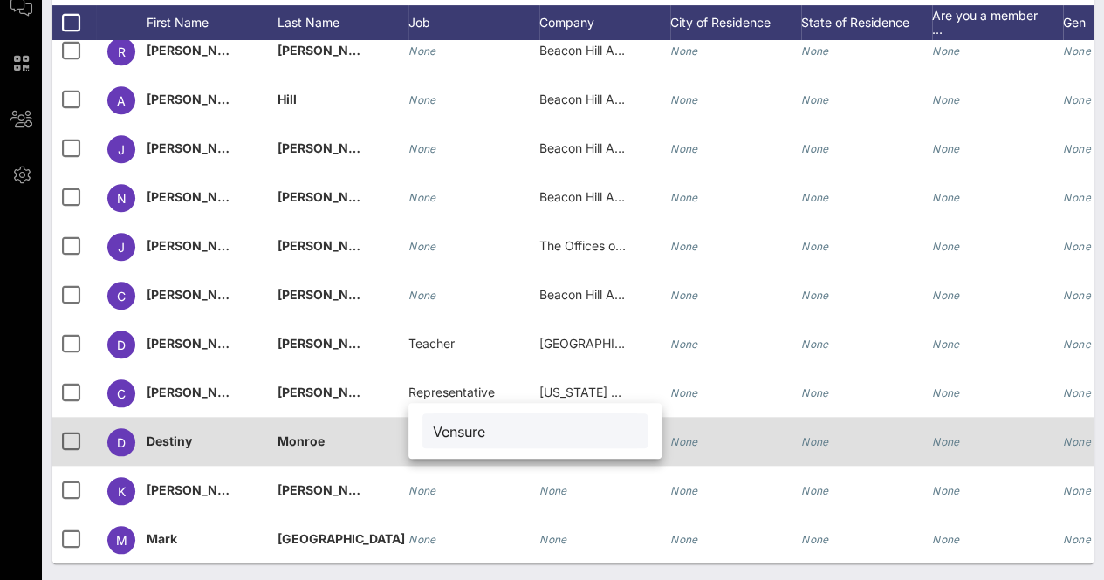
type input "Vensure"
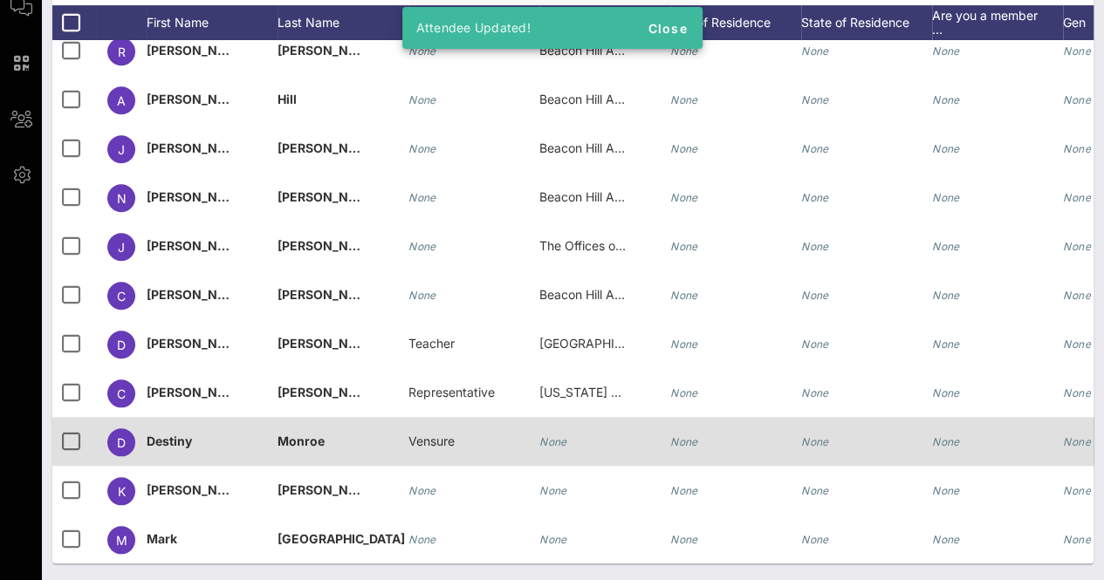
click at [447, 434] on span "Vensure" at bounding box center [432, 441] width 46 height 15
click at [0, 0] on input "Vensure" at bounding box center [0, 0] width 0 height 0
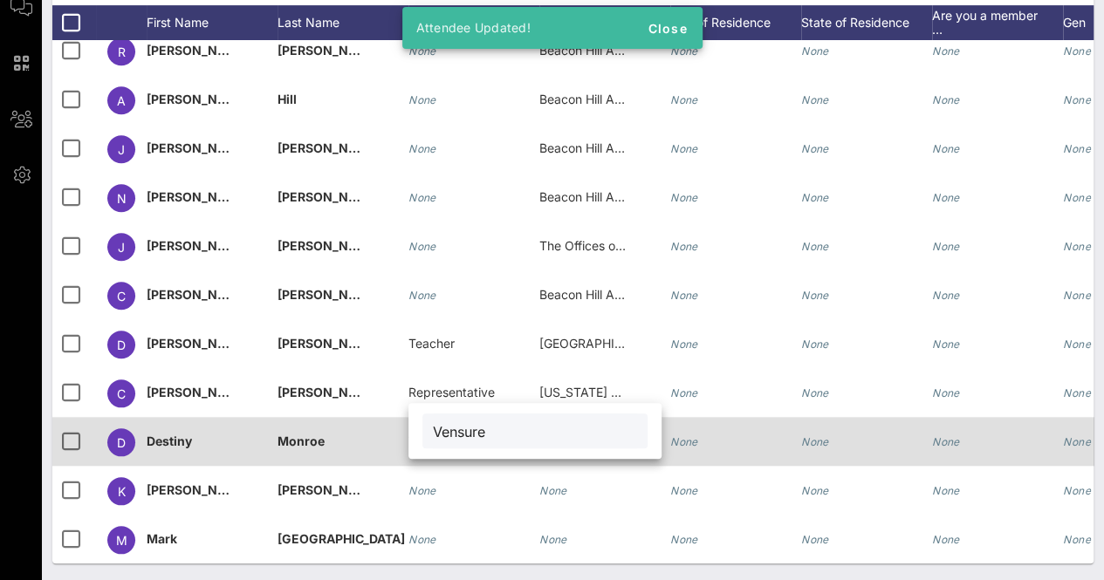
click at [447, 421] on input "Vensure" at bounding box center [535, 431] width 204 height 23
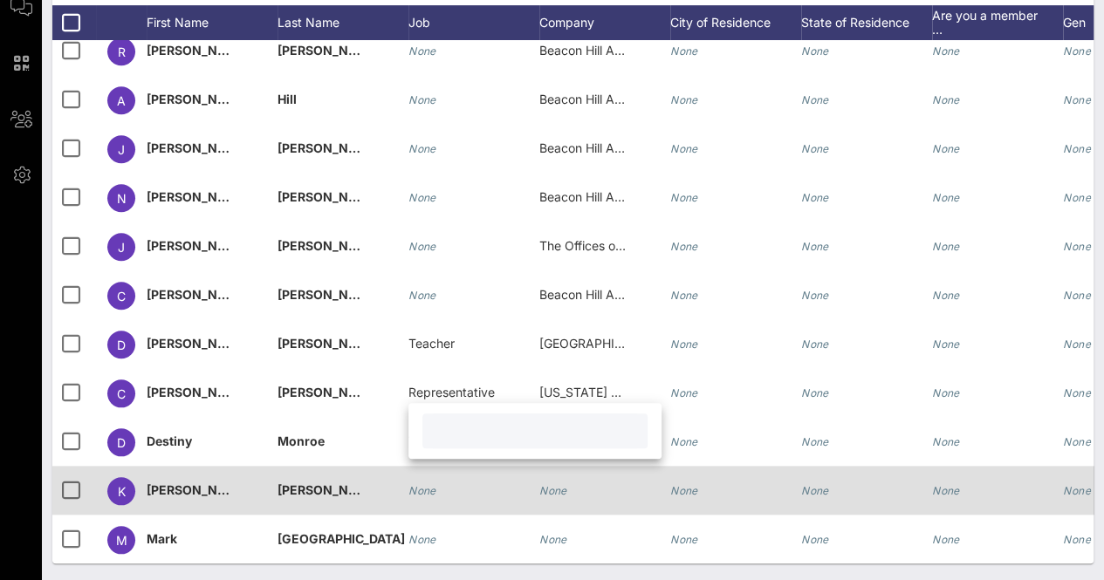
click at [595, 496] on div "None" at bounding box center [604, 500] width 131 height 69
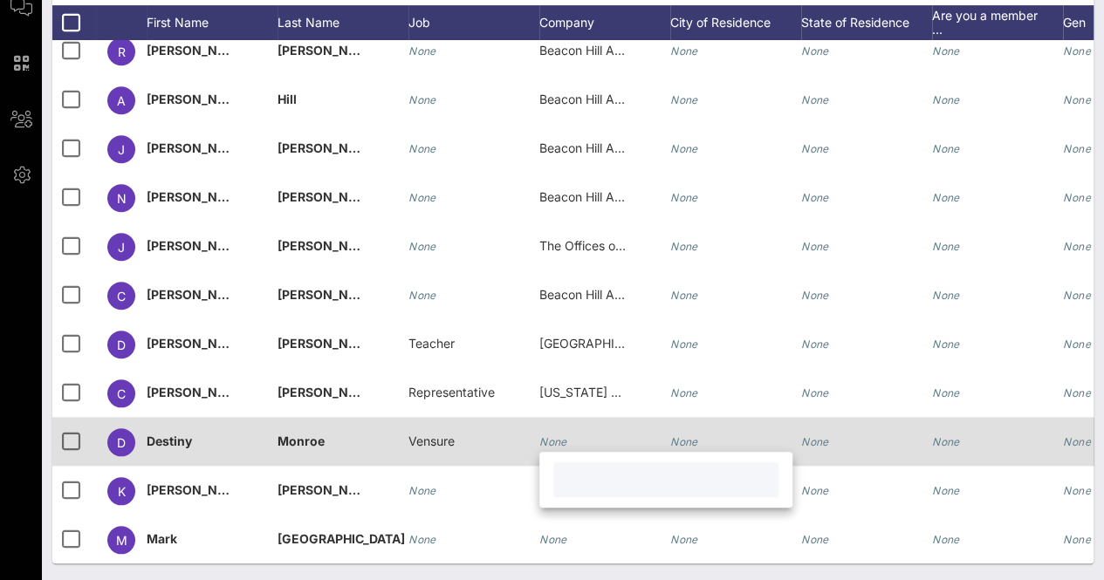
click at [573, 417] on div "None" at bounding box center [604, 451] width 131 height 69
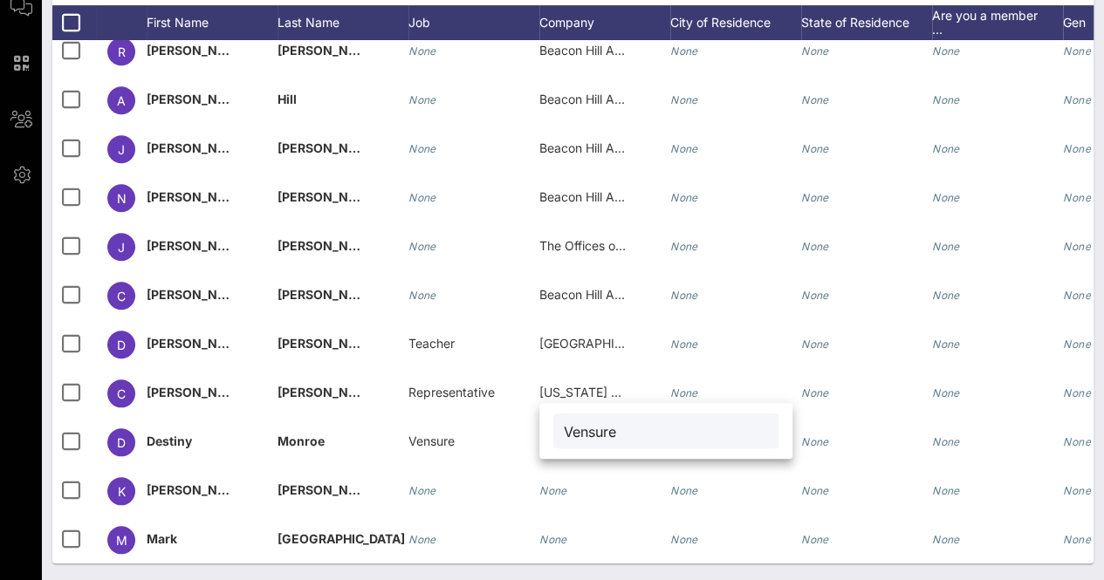
type input "Vensure"
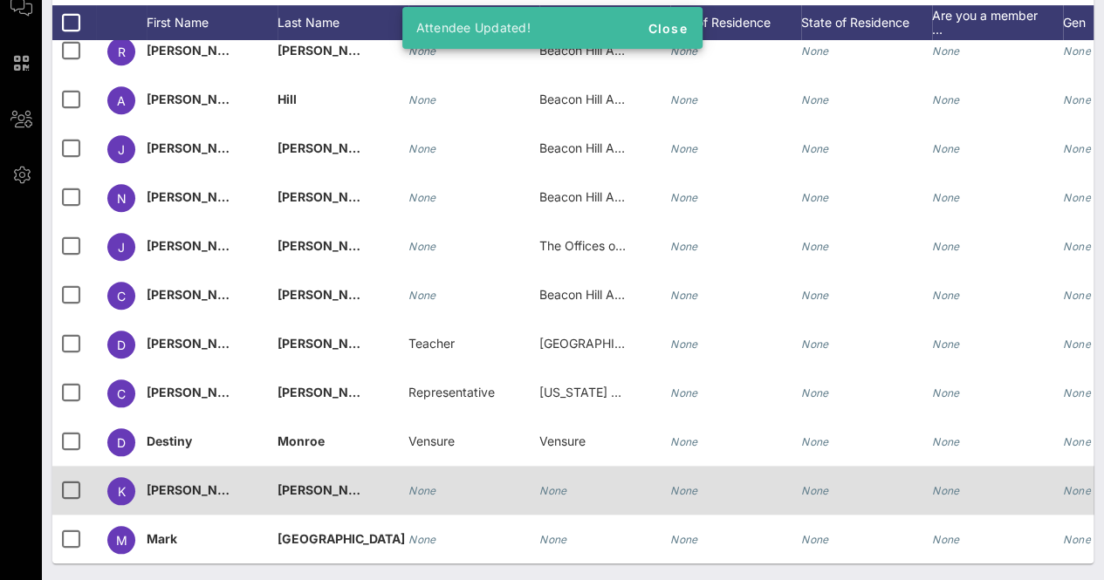
click at [596, 470] on div "None" at bounding box center [604, 500] width 131 height 69
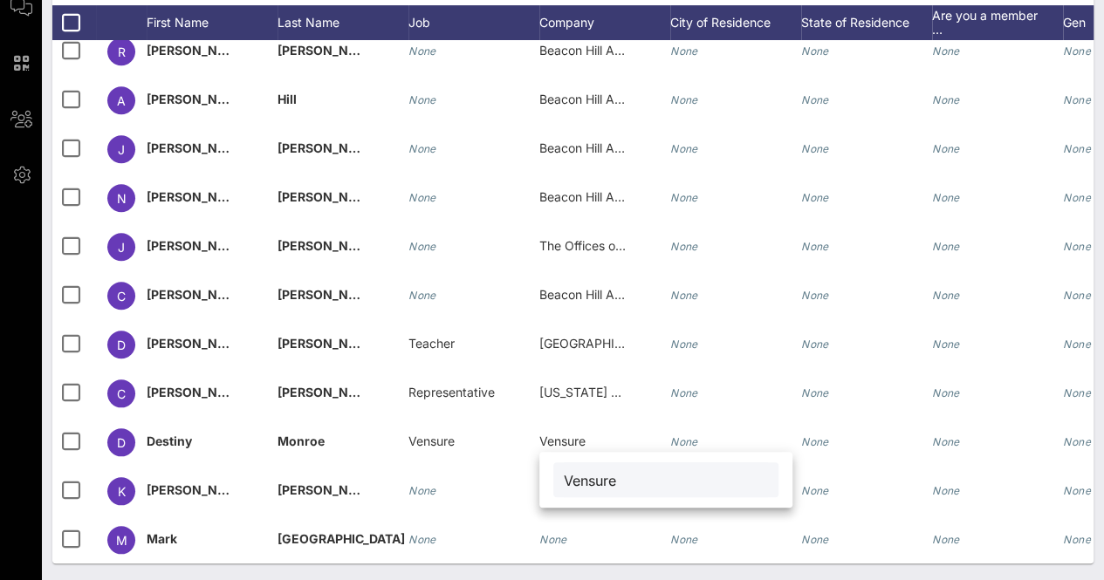
type input "Vensure"
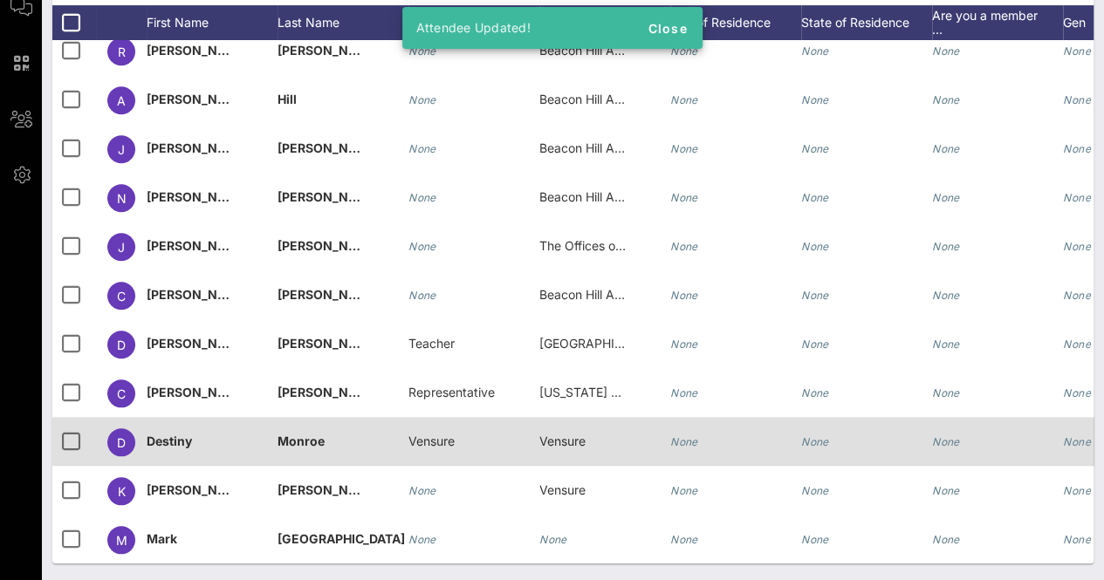
click at [440, 434] on span "Vensure" at bounding box center [432, 441] width 46 height 15
type input "Vensure"
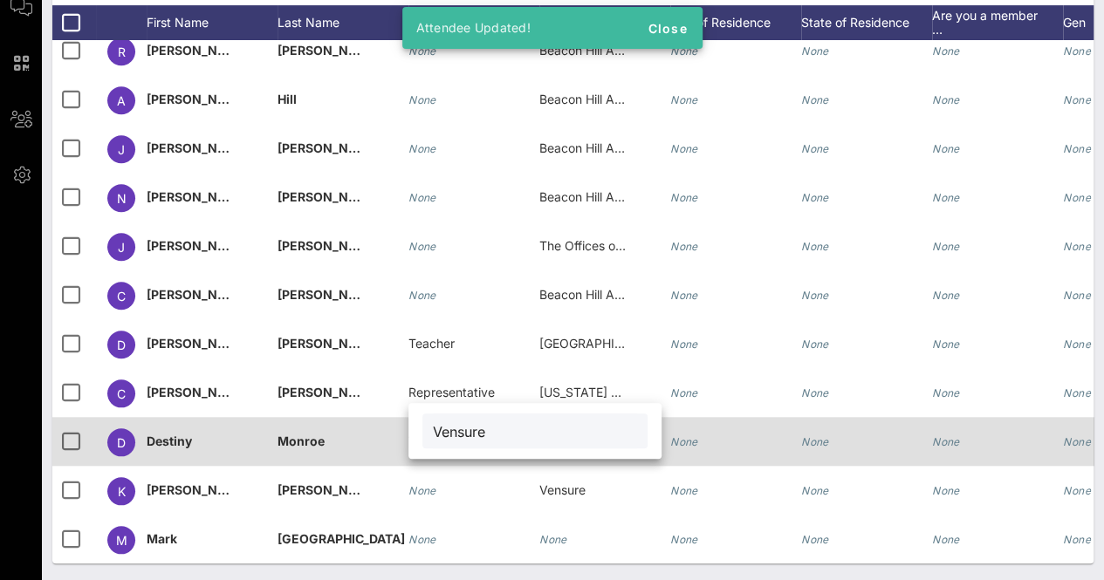
click at [440, 422] on div "Vensure" at bounding box center [534, 431] width 225 height 35
click at [440, 422] on input "Vensure" at bounding box center [535, 431] width 204 height 23
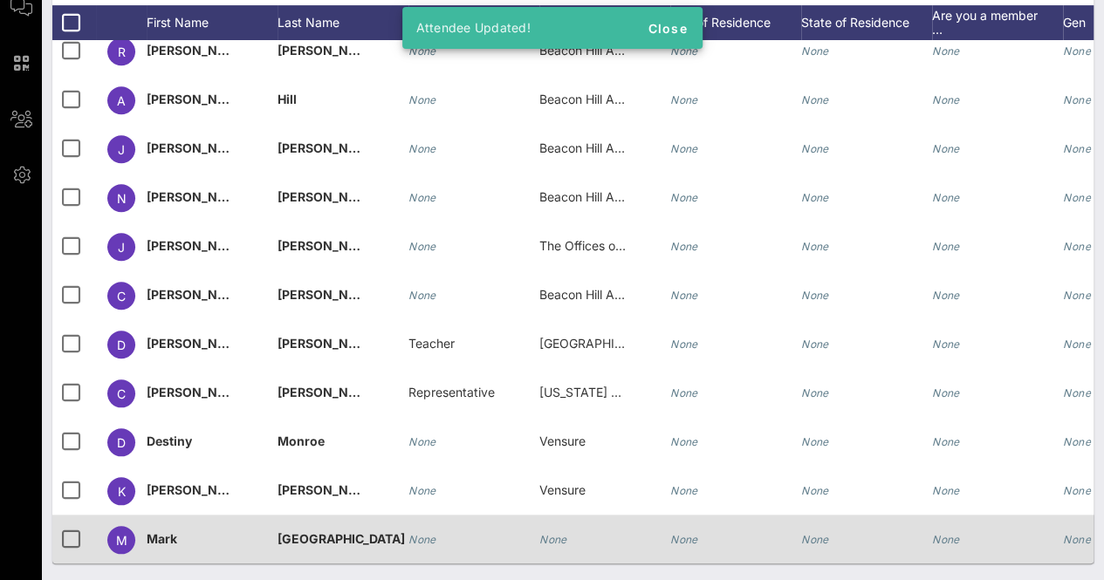
click at [567, 525] on div "None" at bounding box center [604, 549] width 131 height 69
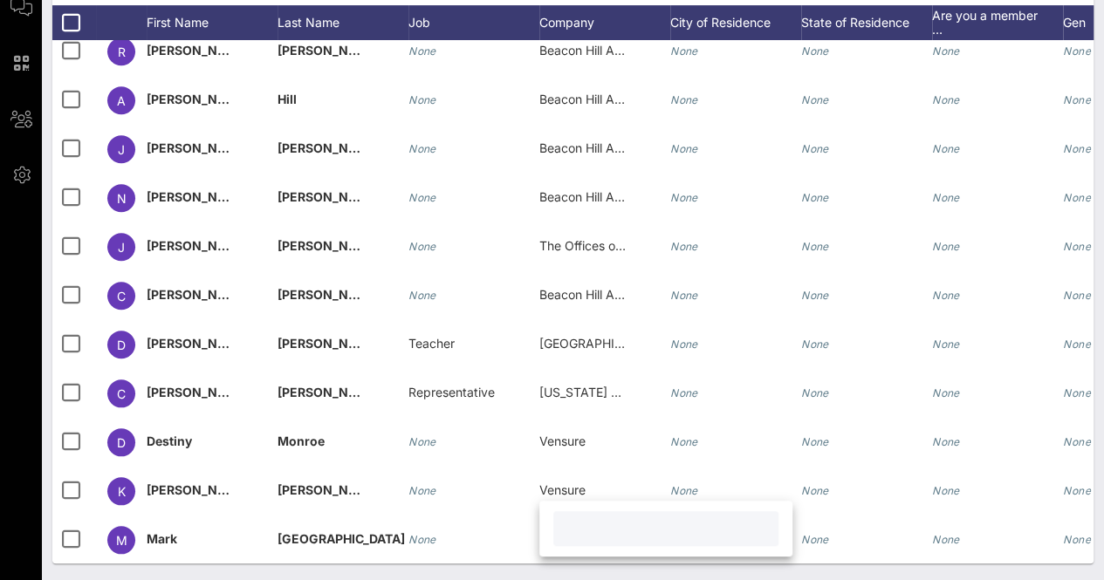
click at [618, 539] on input "text" at bounding box center [666, 529] width 204 height 23
paste input "Breakthrough Mavens"
type input "Breakthrough Mavens"
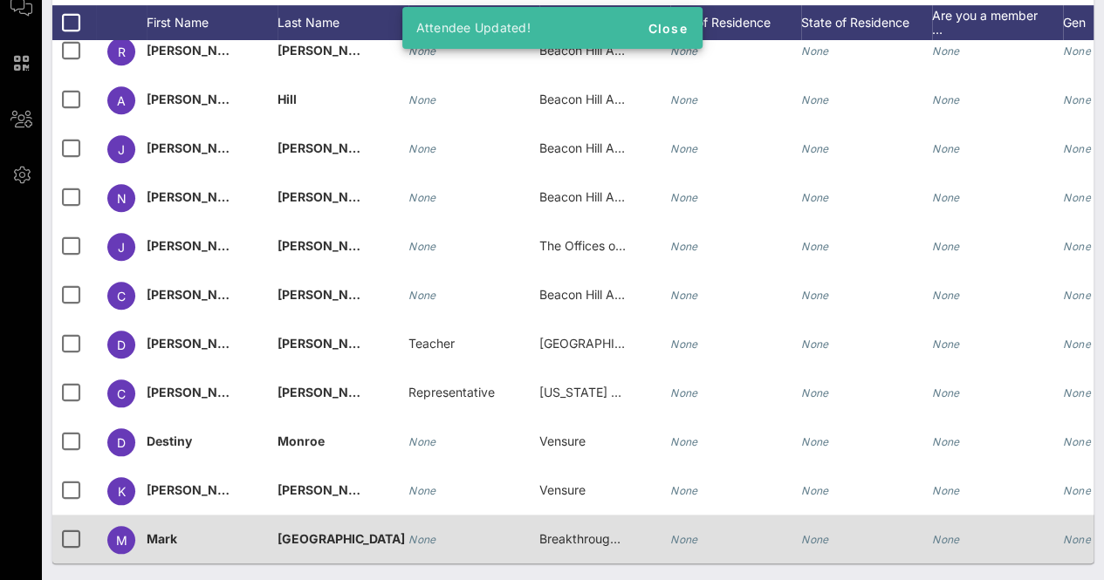
click at [424, 516] on div "None" at bounding box center [423, 539] width 28 height 49
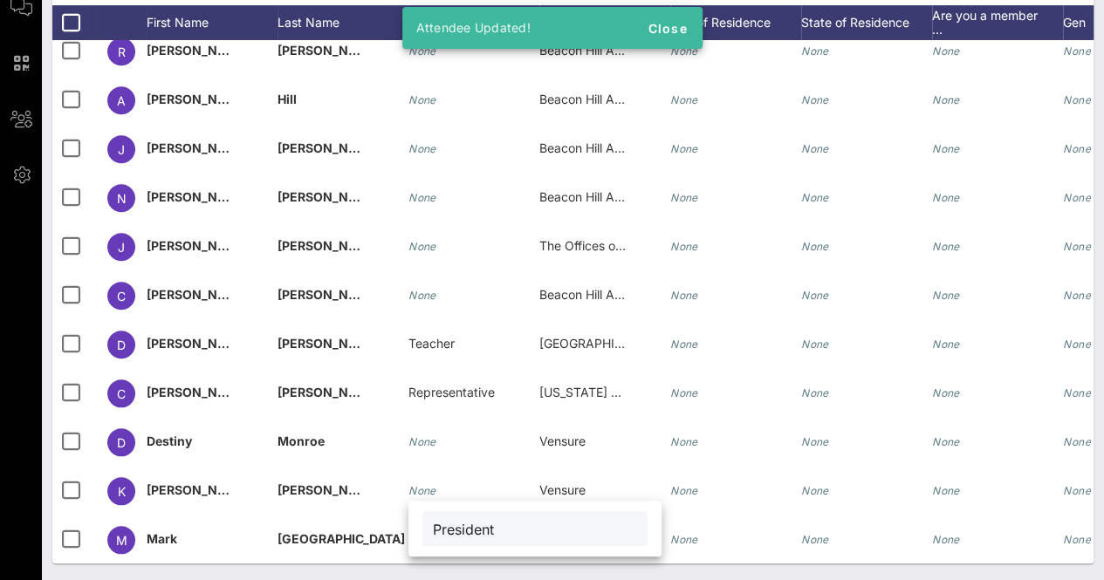
type input "President"
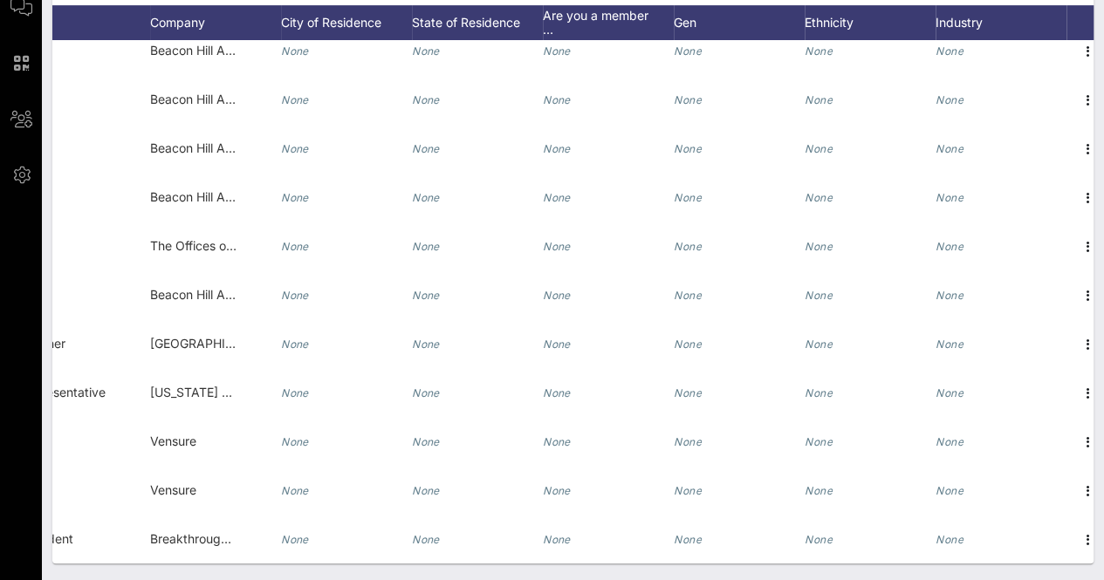
scroll to position [0, 406]
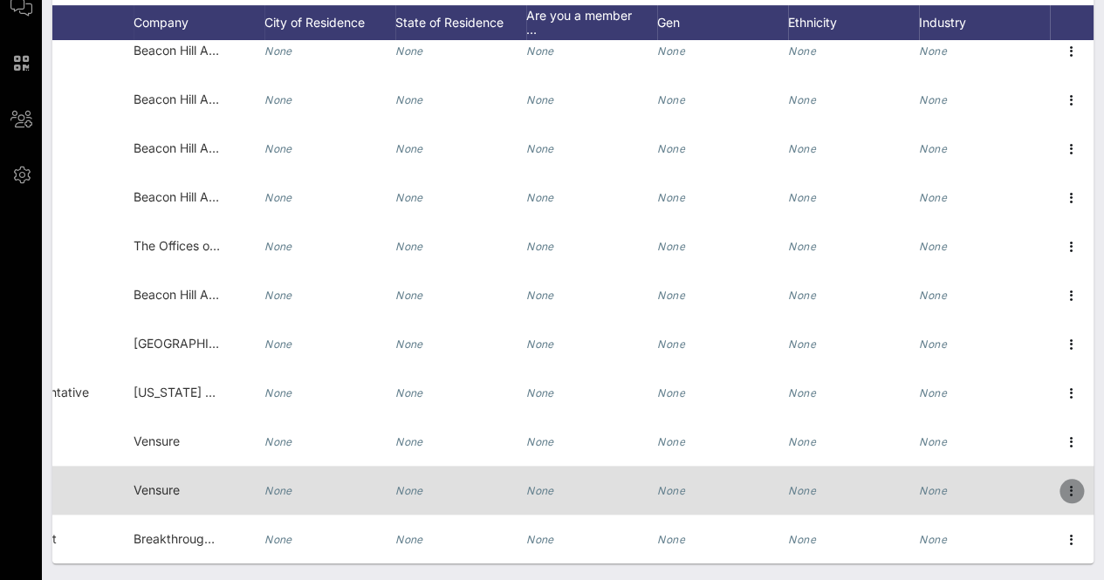
click at [1060, 479] on button "button" at bounding box center [1072, 491] width 24 height 24
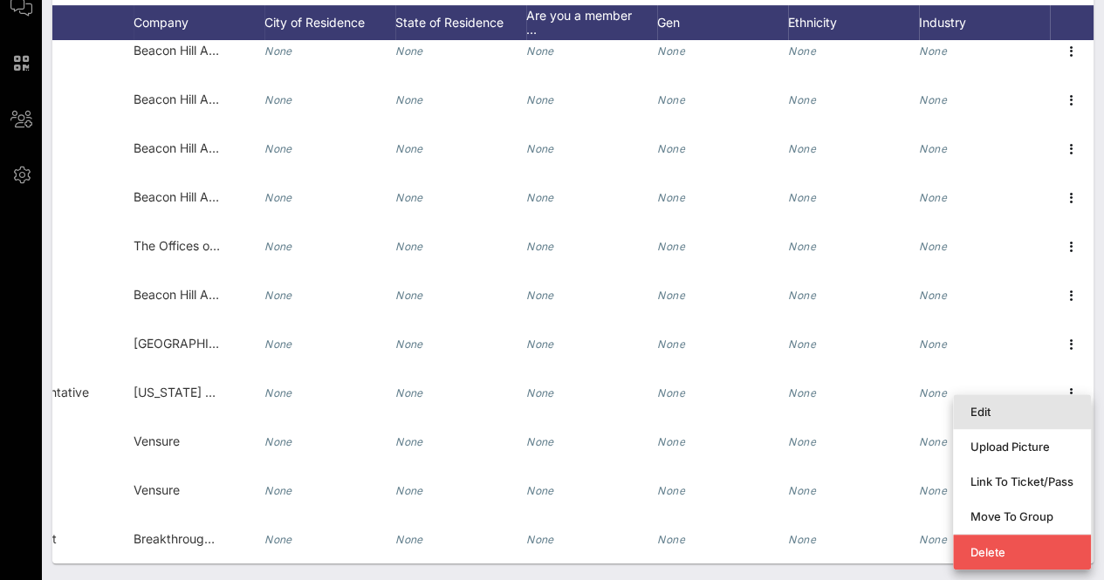
click at [988, 406] on div "Edit" at bounding box center [1022, 412] width 103 height 14
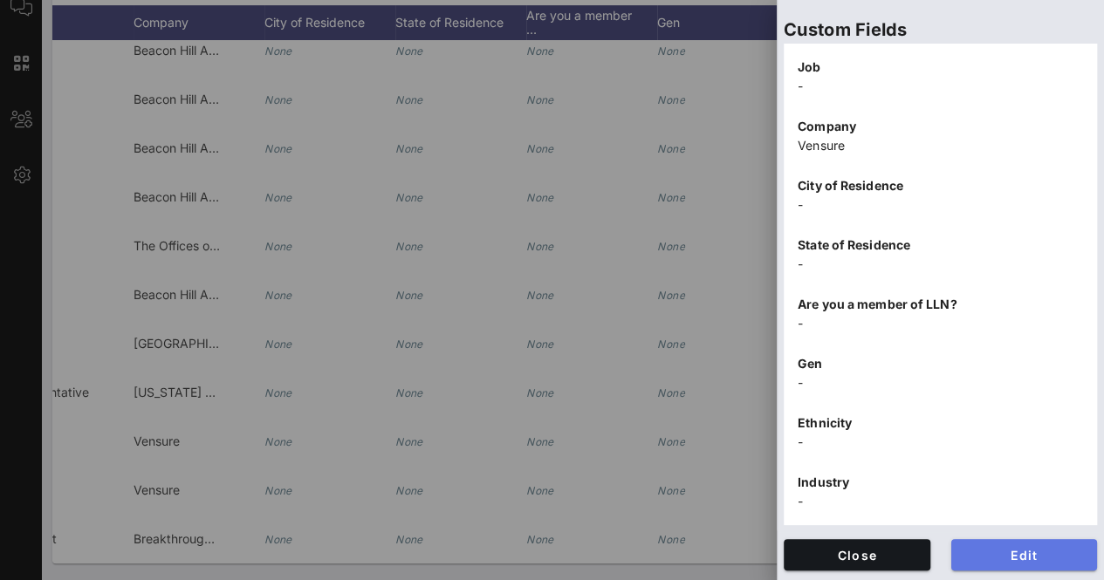
click at [997, 539] on button "Edit" at bounding box center [1024, 554] width 147 height 31
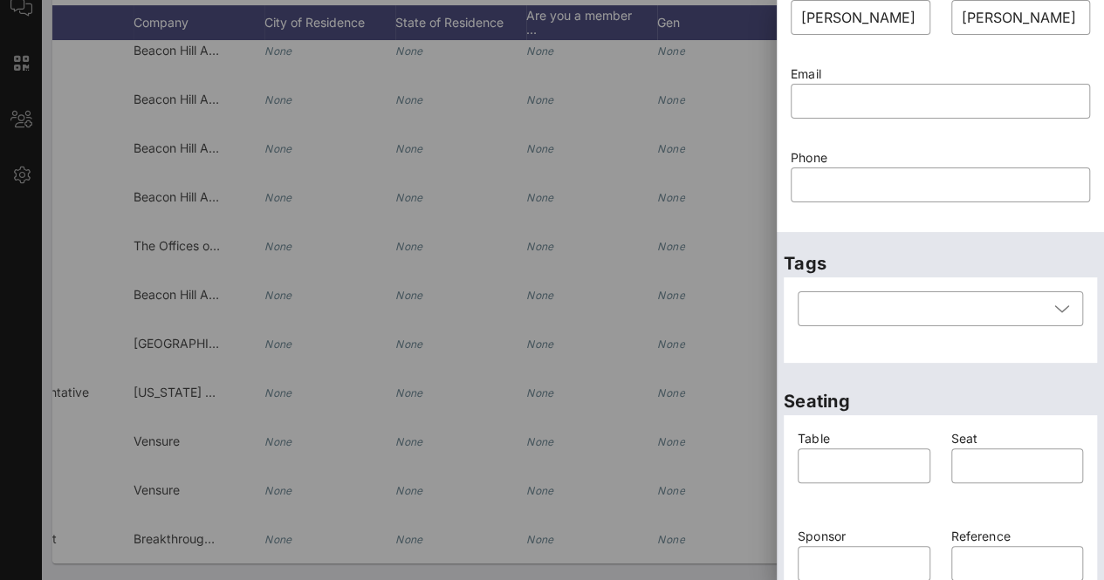
scroll to position [0, 0]
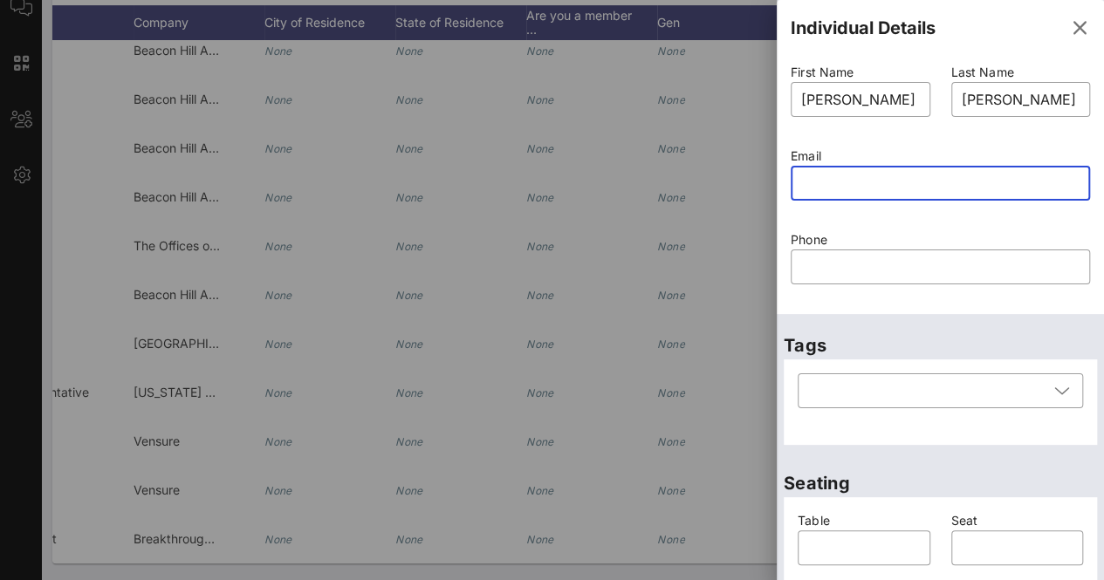
click at [850, 178] on input "text" at bounding box center [940, 183] width 278 height 28
paste input "Kimberly.baker@olvoglobal.com"
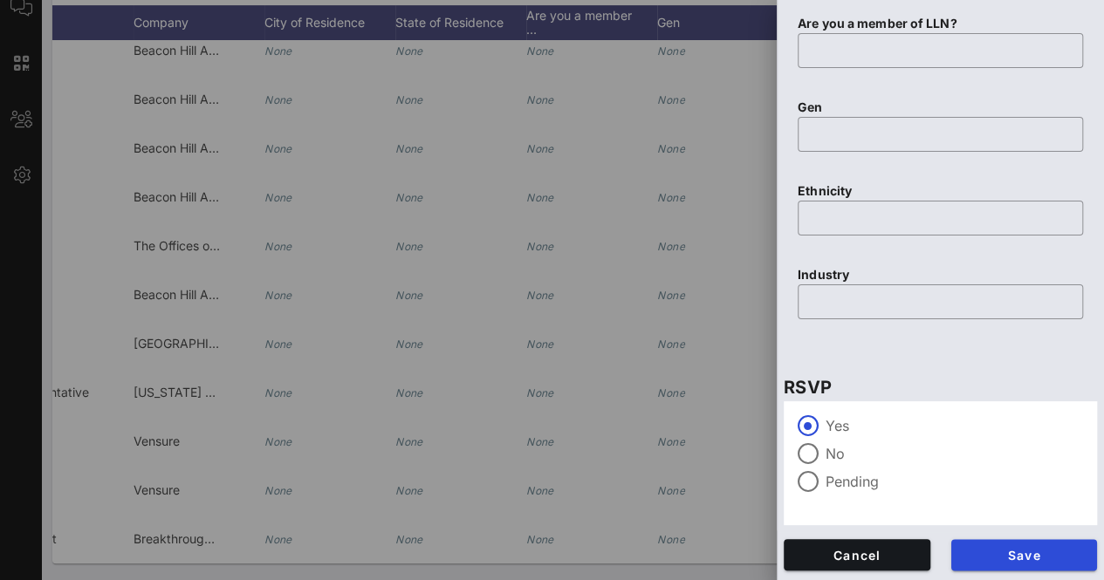
scroll to position [1081, 0]
type input "Kimberly.baker@olvoglobal.com"
click at [985, 560] on span "Save" at bounding box center [1024, 555] width 119 height 15
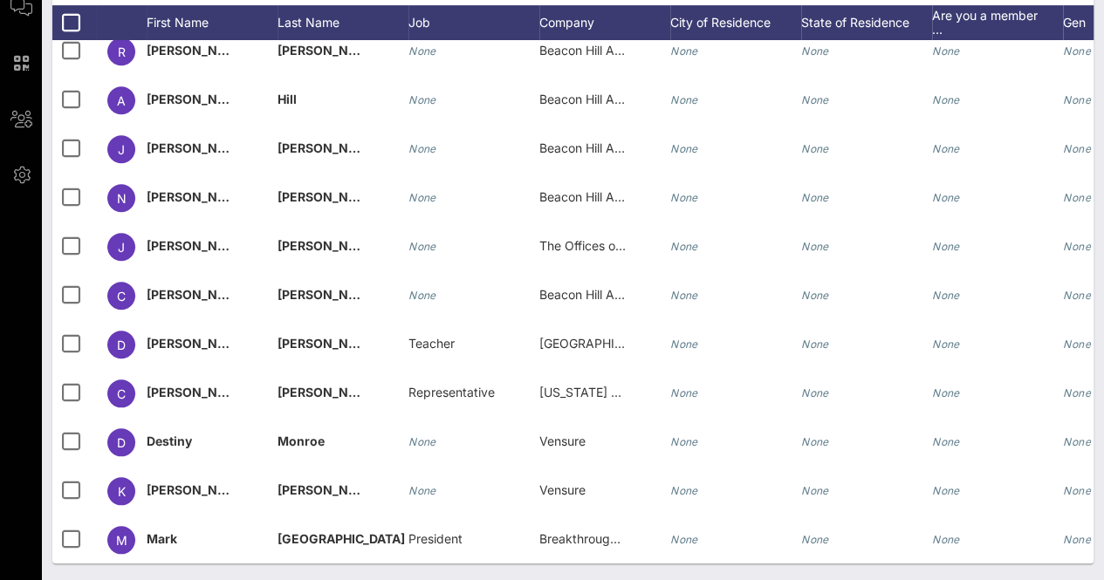
scroll to position [0, 406]
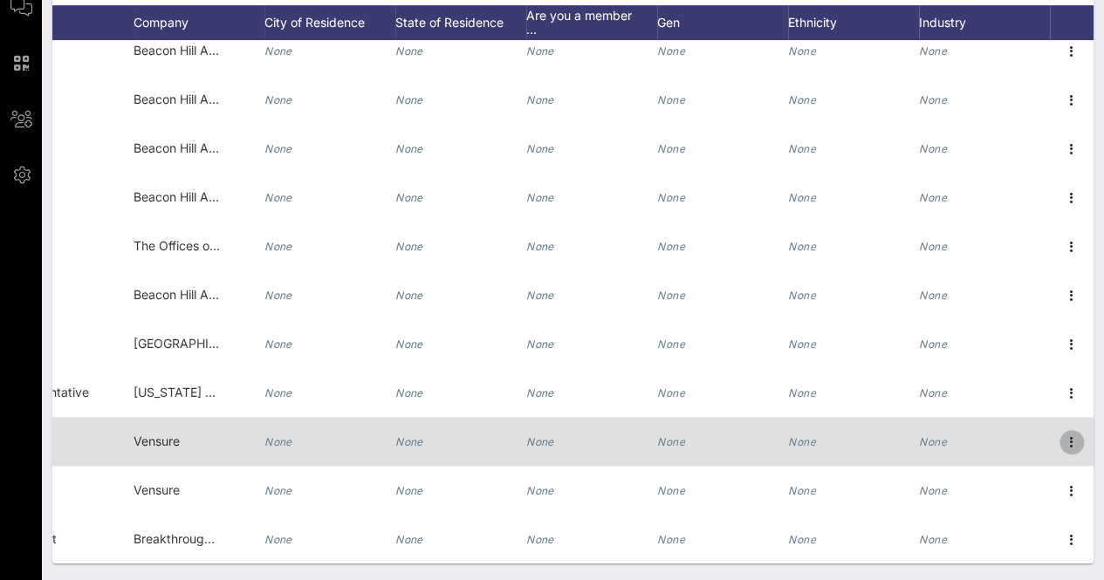
click at [1061, 432] on icon "button" at bounding box center [1071, 442] width 21 height 21
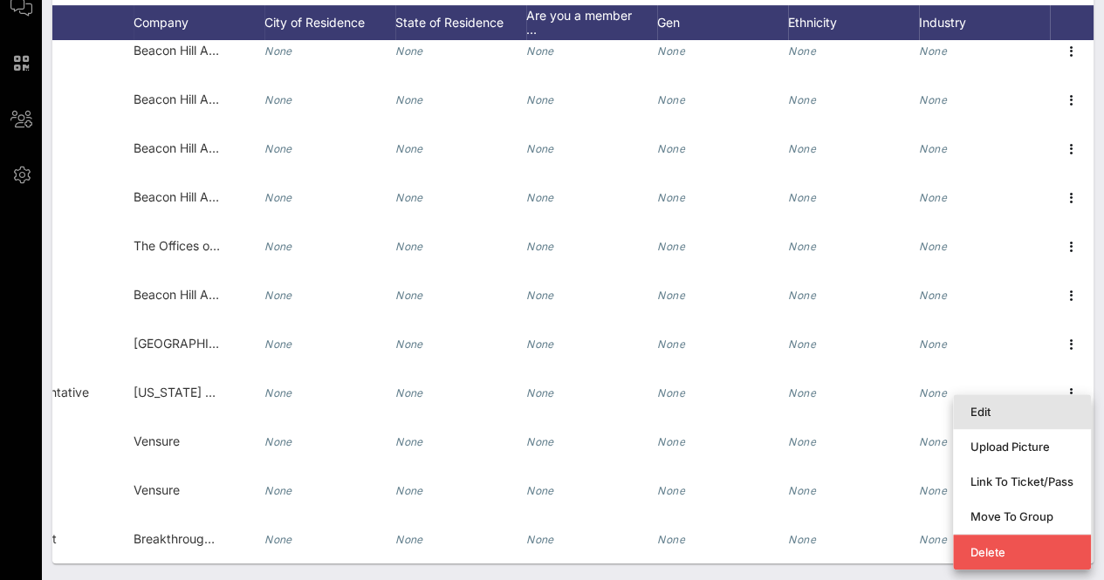
click at [985, 414] on div "Edit" at bounding box center [1022, 412] width 103 height 14
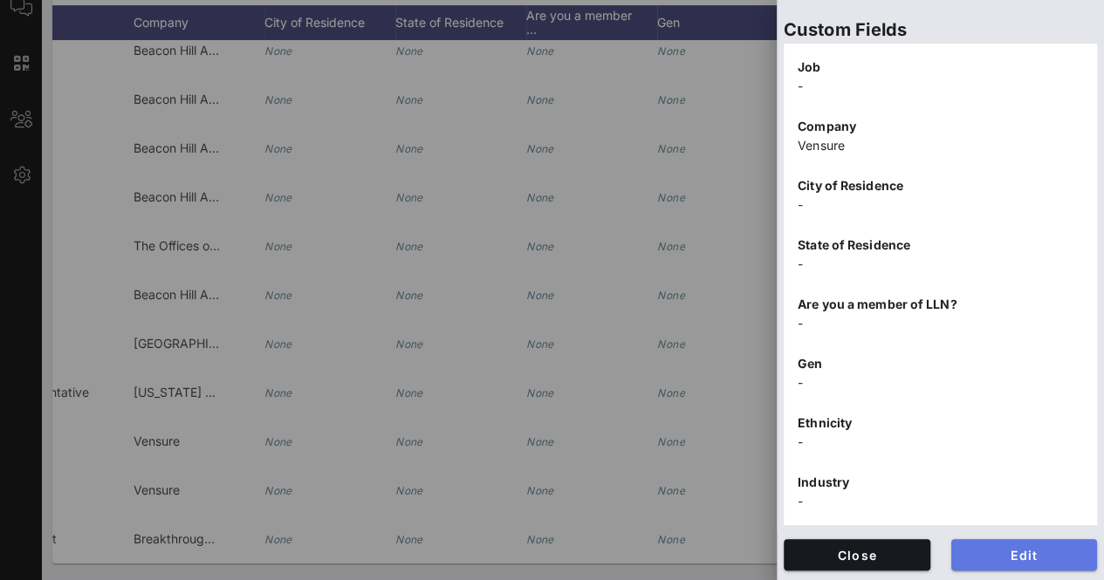
click at [1016, 542] on button "Edit" at bounding box center [1024, 554] width 147 height 31
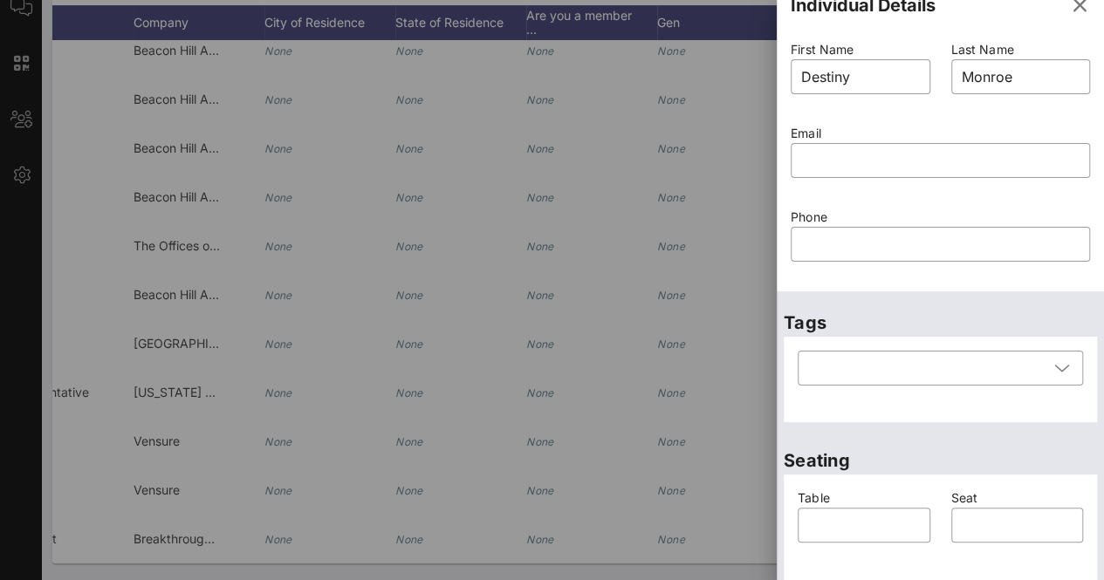
scroll to position [0, 0]
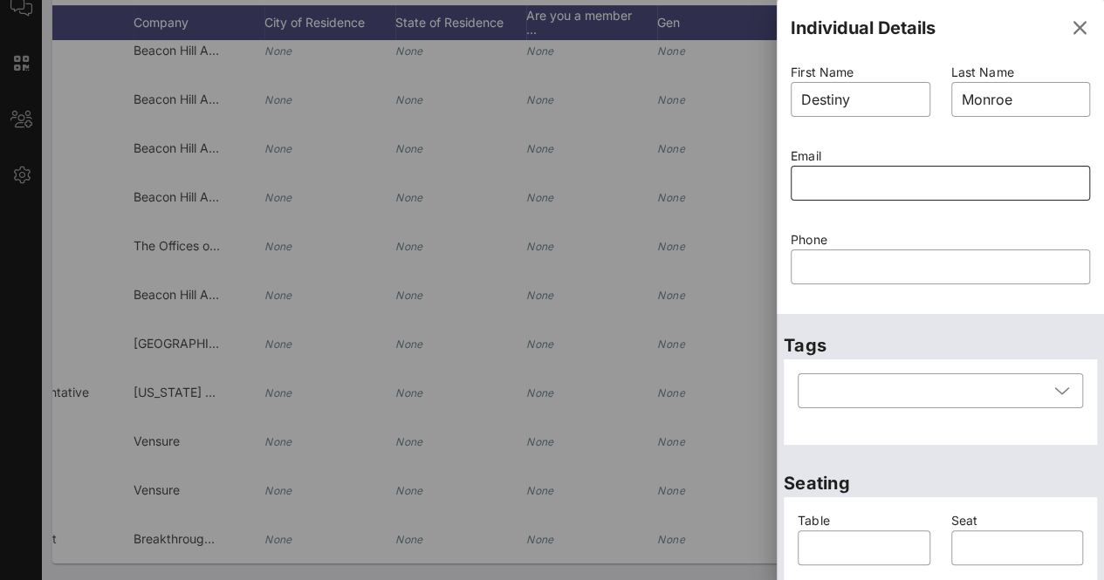
click at [869, 179] on input "text" at bounding box center [940, 183] width 278 height 28
paste input "Destiny.monroe@vensure.com"
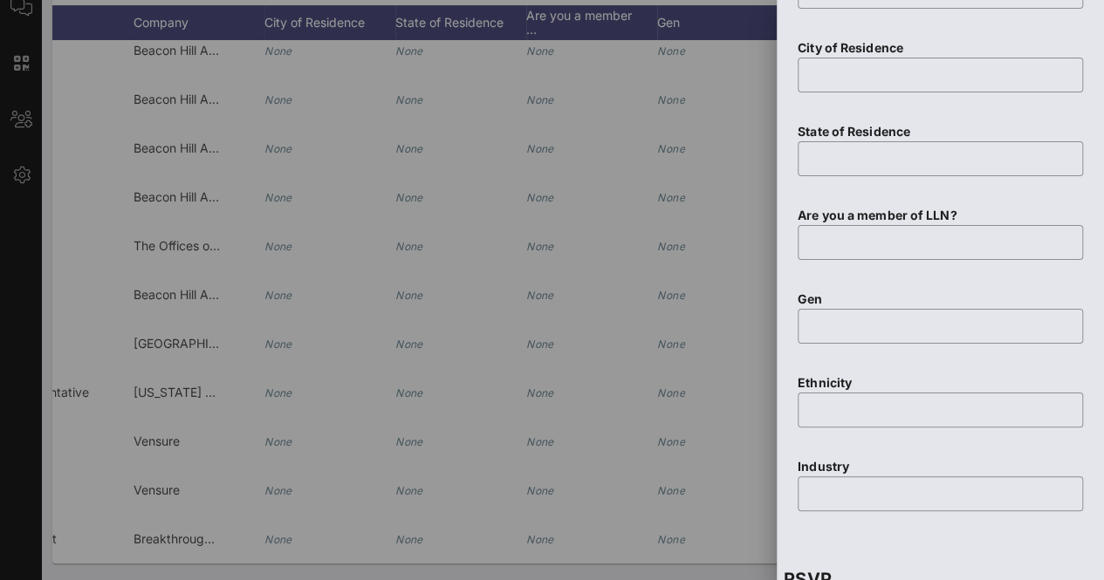
scroll to position [1081, 0]
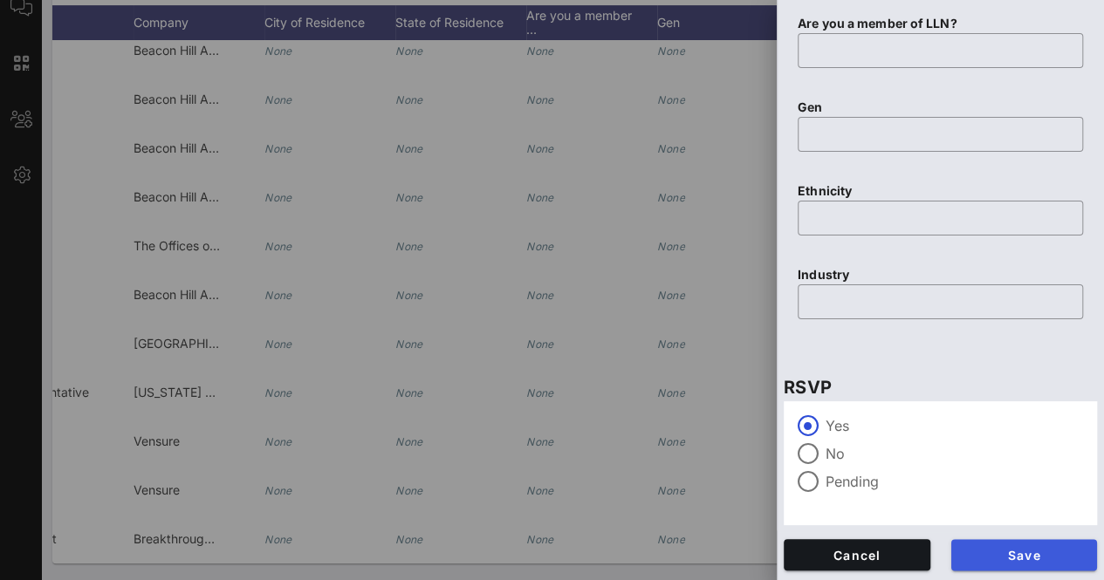
type input "Destiny.monroe@vensure.com"
click at [1033, 550] on span "Save" at bounding box center [1024, 555] width 119 height 15
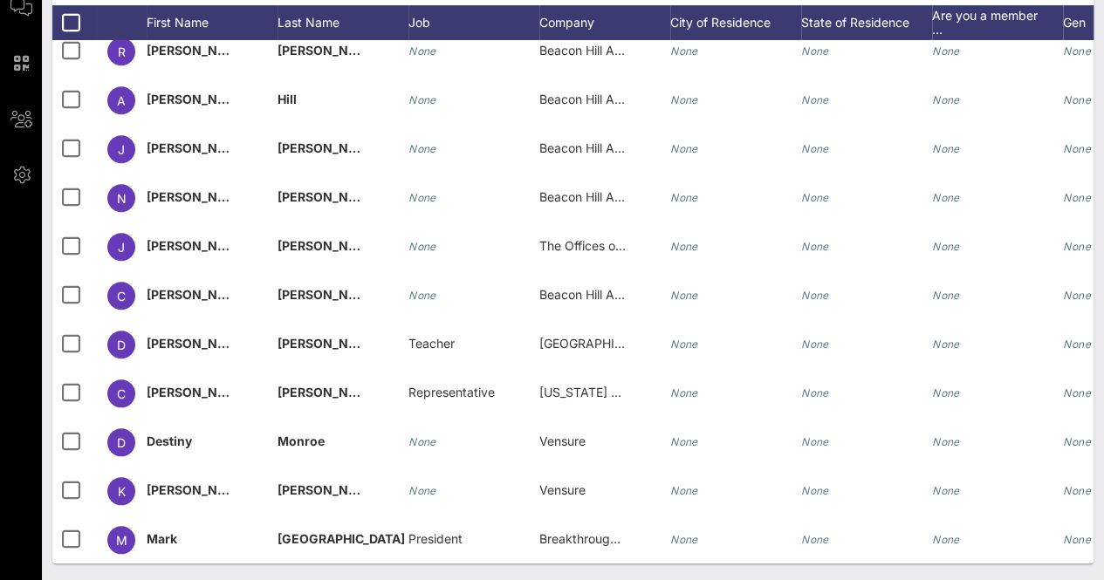
scroll to position [0, 0]
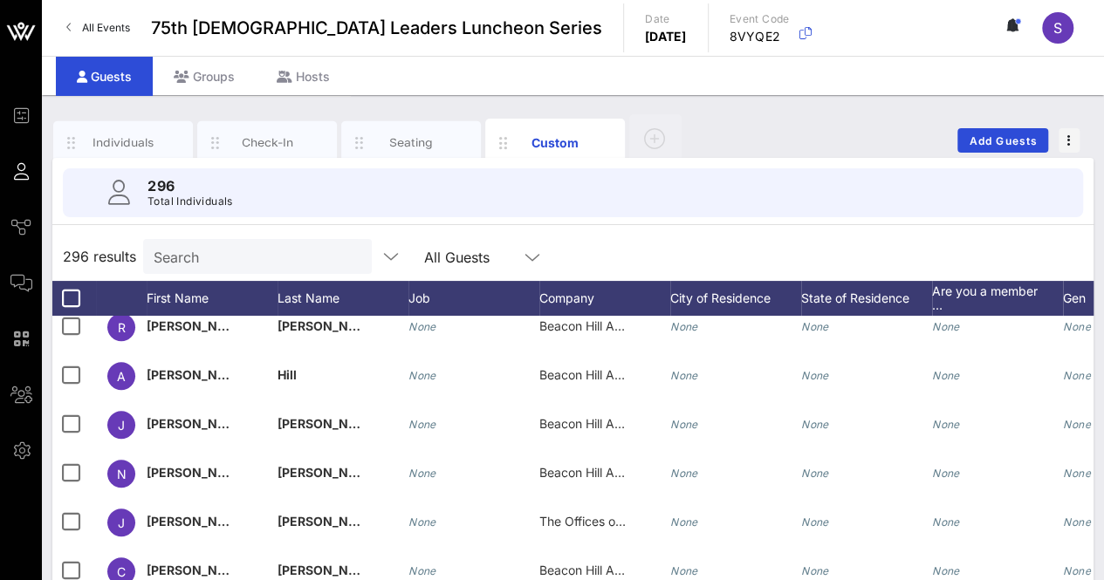
click at [185, 264] on input "Search" at bounding box center [256, 256] width 204 height 23
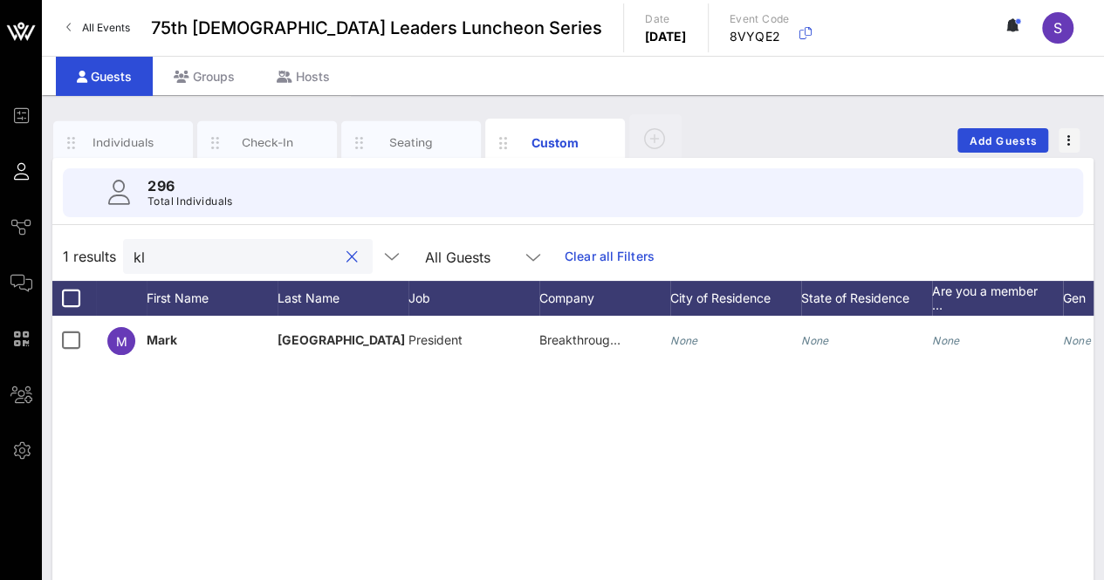
type input "k"
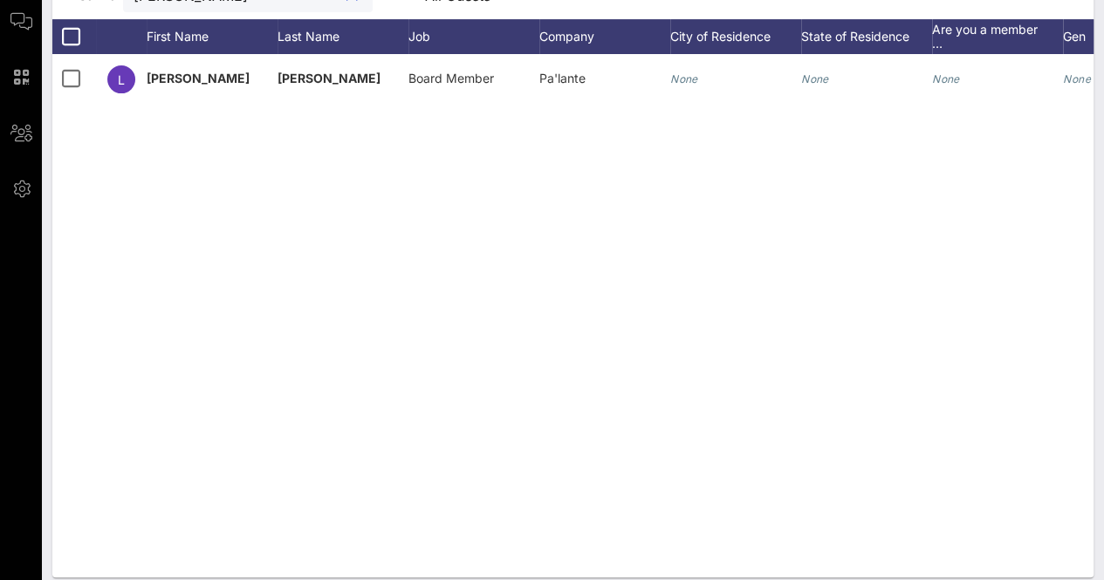
scroll to position [0, 326]
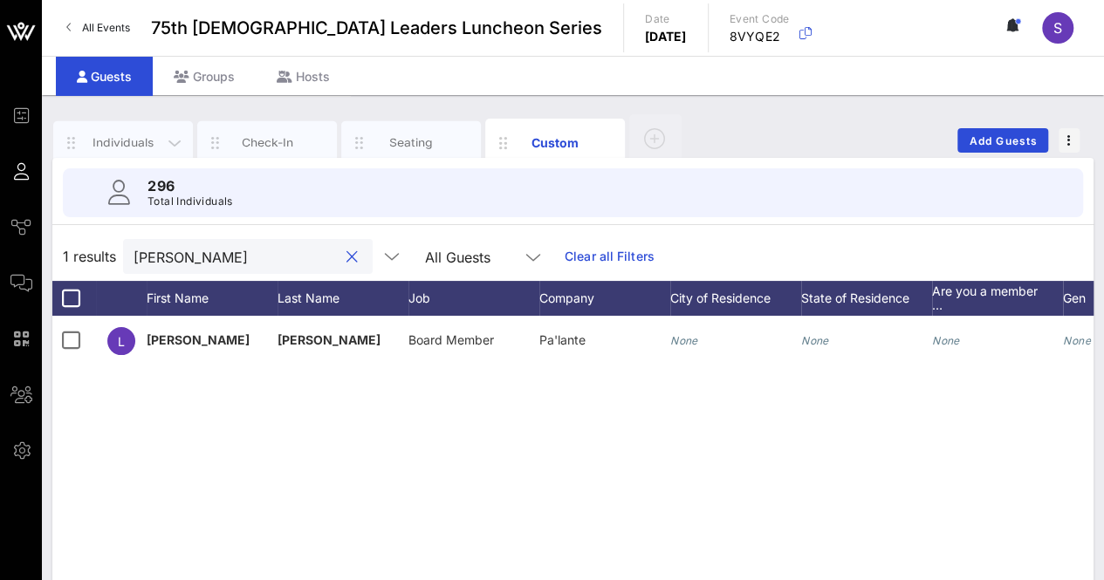
click at [127, 139] on div "Individuals" at bounding box center [124, 142] width 78 height 17
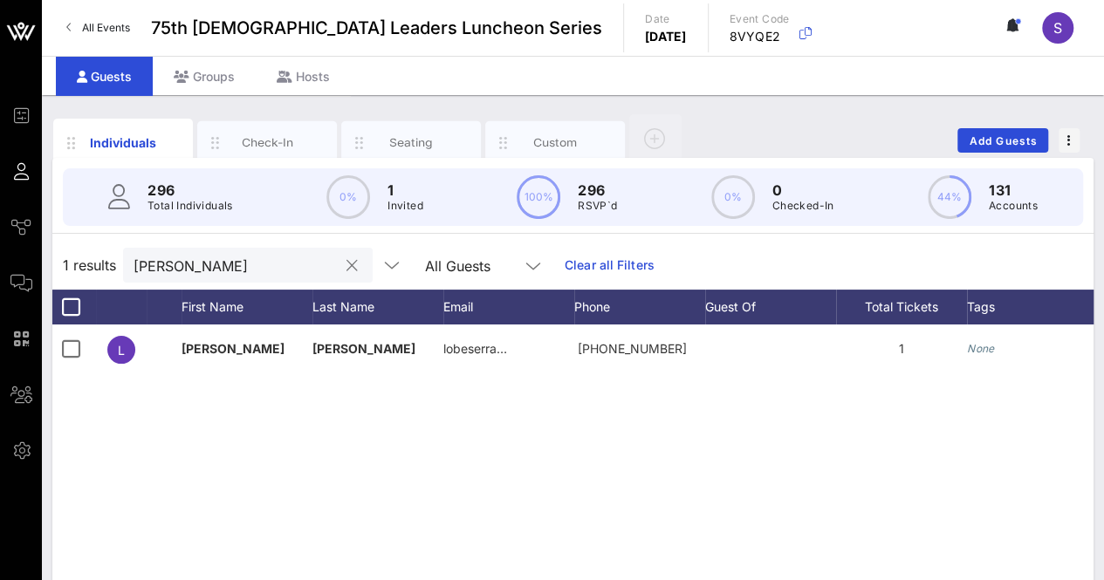
click at [187, 266] on input "lois" at bounding box center [236, 265] width 204 height 23
type input "rudy"
click at [347, 259] on button "clear icon" at bounding box center [352, 265] width 11 height 17
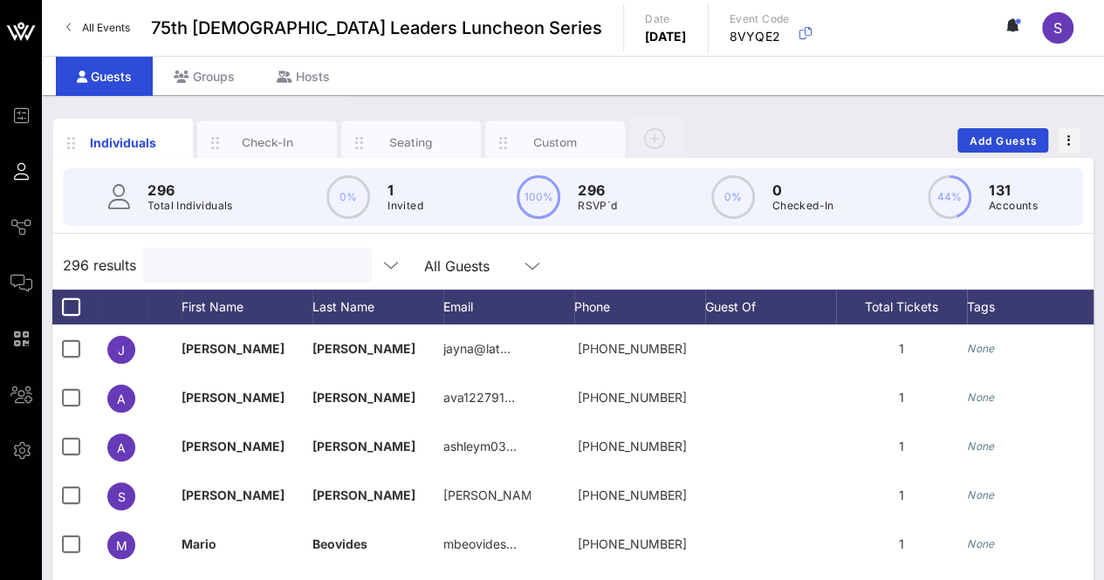
click at [788, 244] on div "296 results All Guests" at bounding box center [572, 265] width 1041 height 49
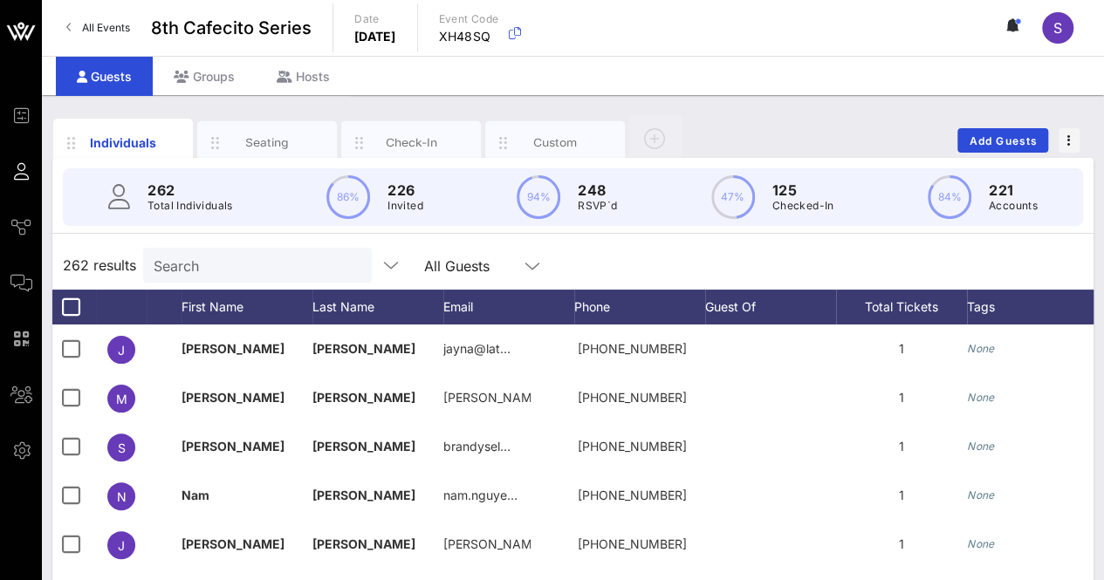
click at [274, 281] on div "Search" at bounding box center [256, 265] width 204 height 35
click at [275, 251] on div at bounding box center [256, 265] width 204 height 35
type input "m"
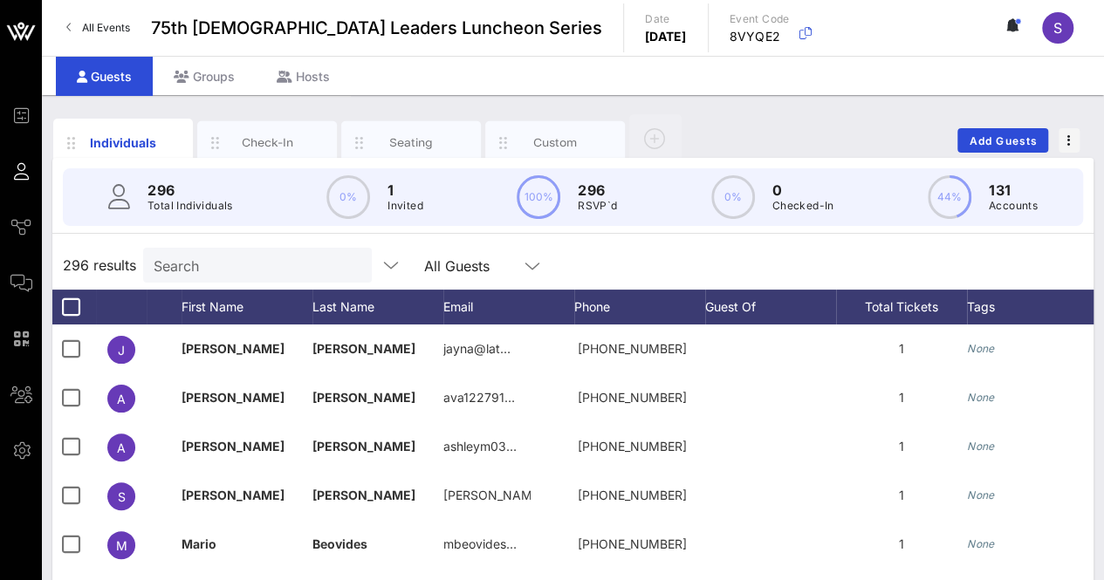
drag, startPoint x: 698, startPoint y: 240, endPoint x: 689, endPoint y: 239, distance: 9.6
click at [698, 241] on div "296 results Search All Guests" at bounding box center [572, 265] width 1041 height 49
click at [845, 114] on div "Individuals Check-In Seating Custom Add Guests" at bounding box center [572, 141] width 1041 height 56
click at [1079, 136] on span "button" at bounding box center [1069, 140] width 21 height 12
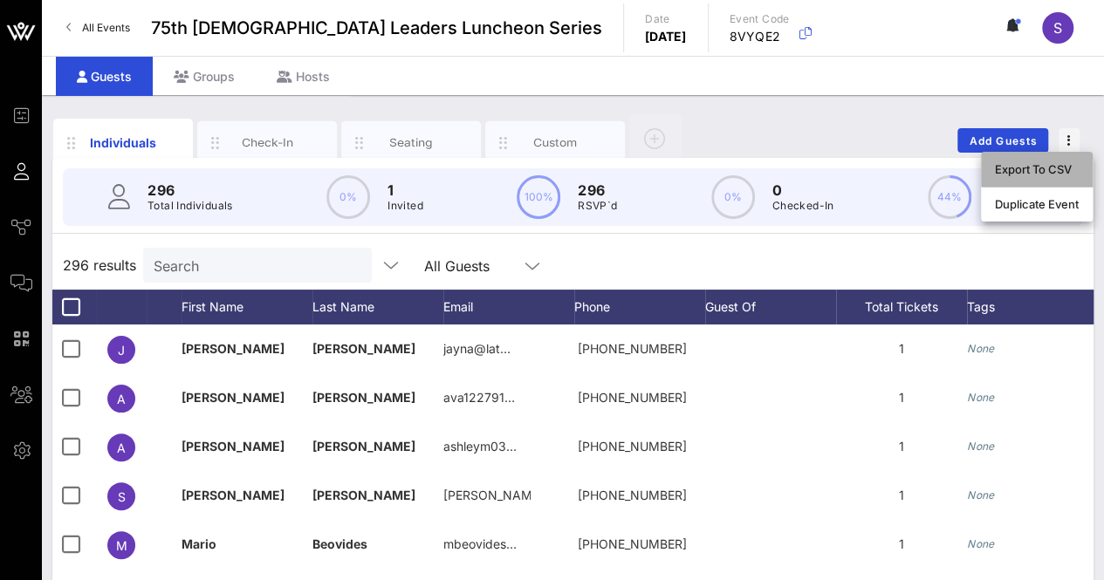
click at [1068, 174] on div "Export To CSV" at bounding box center [1037, 169] width 84 height 14
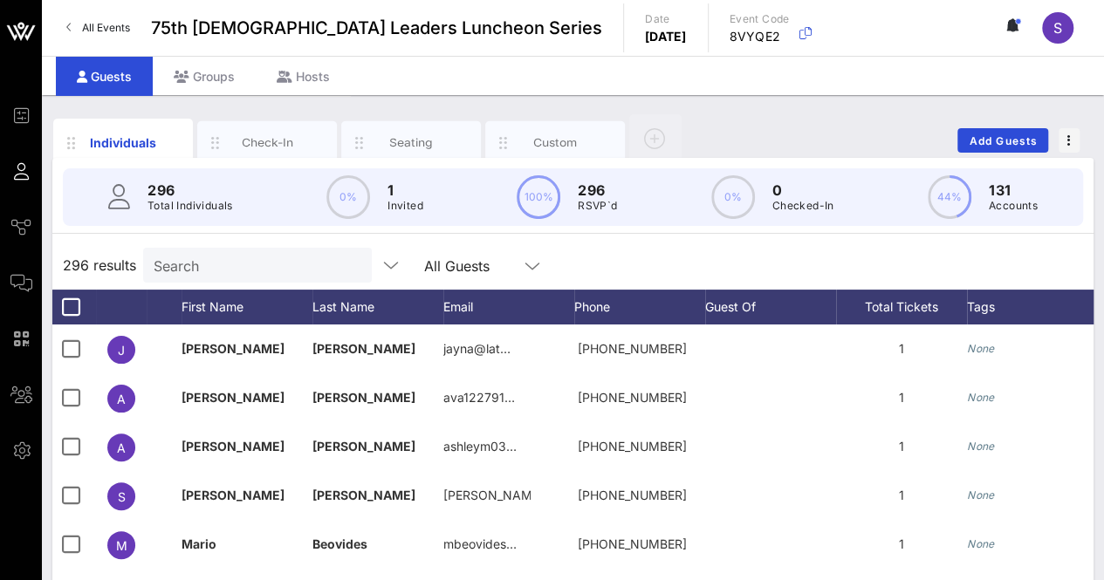
click at [234, 261] on input "Search" at bounding box center [256, 265] width 204 height 23
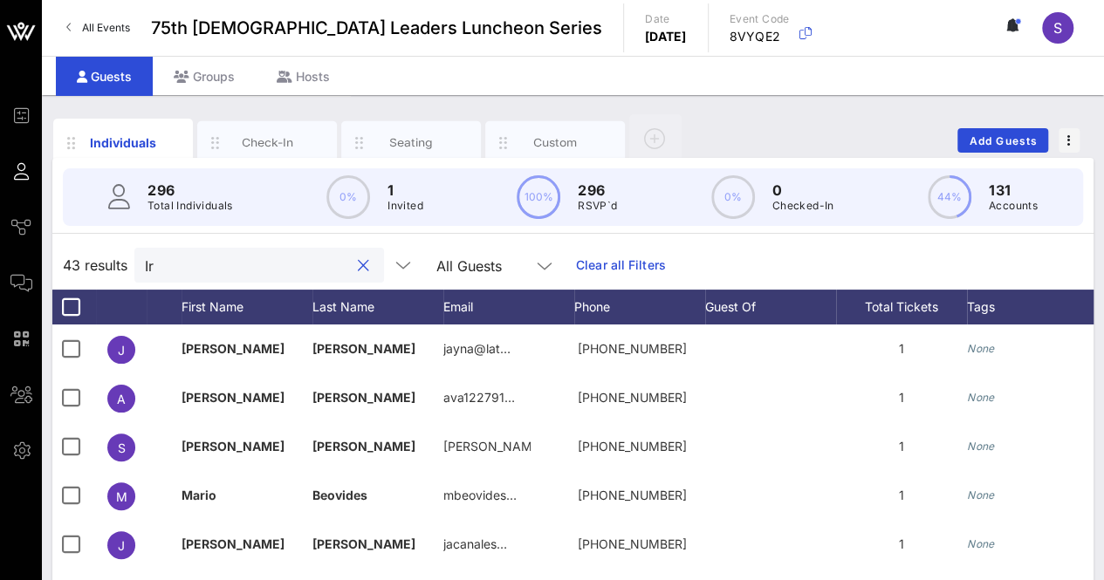
type input "I"
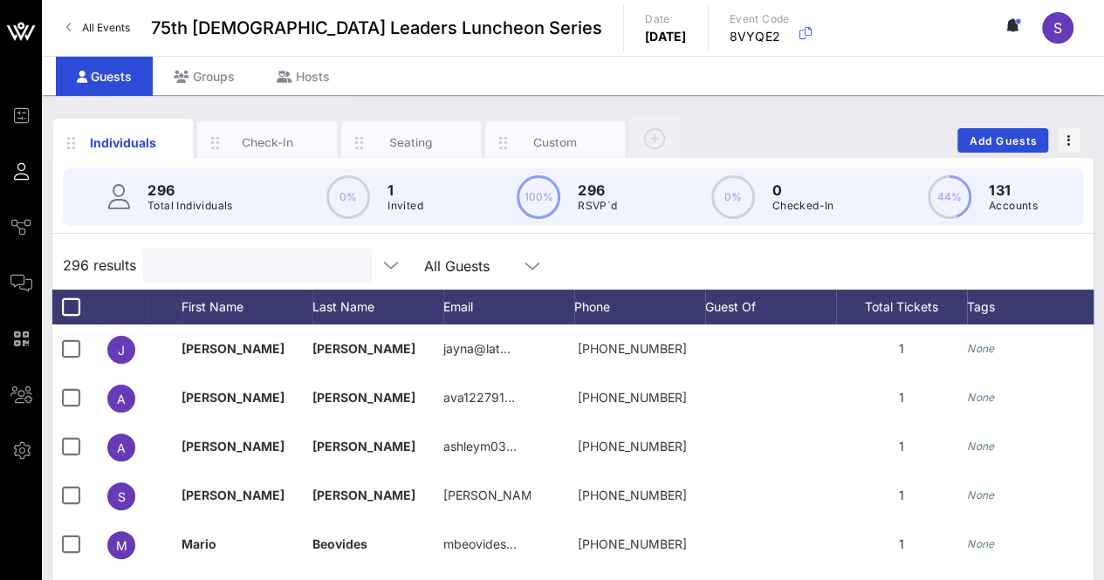
click at [587, 247] on div "296 results All Guests" at bounding box center [572, 265] width 1041 height 49
